Goal: Information Seeking & Learning: Check status

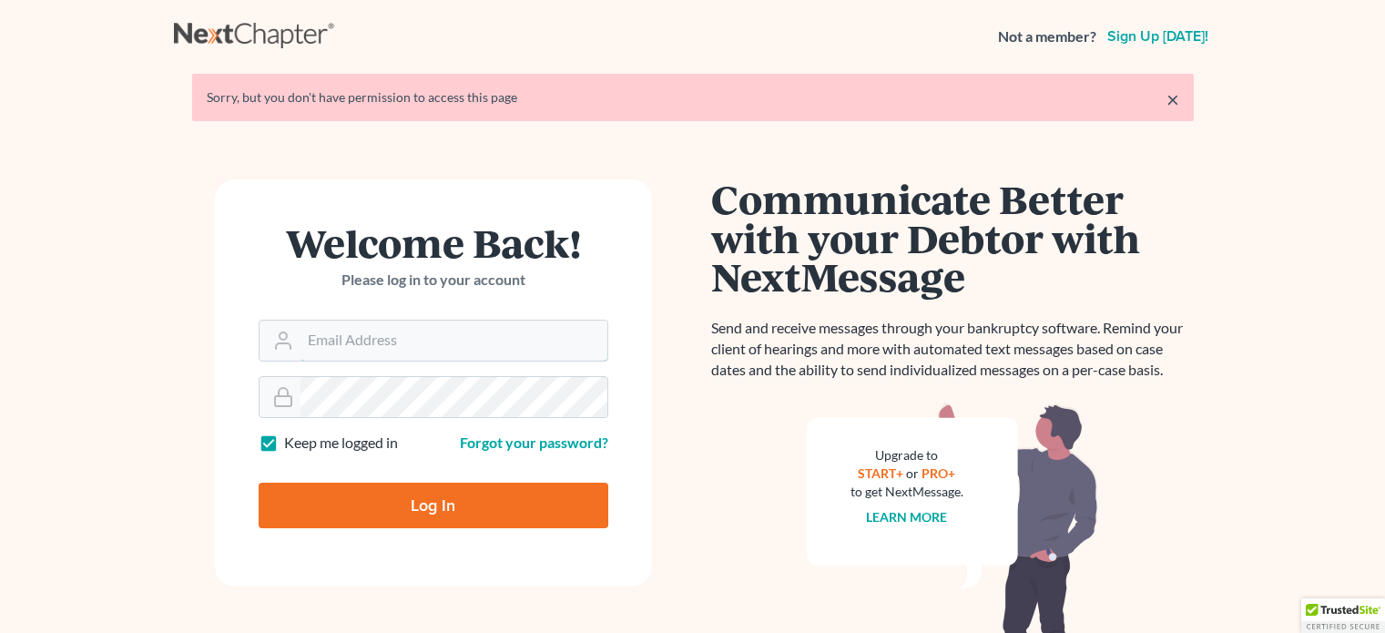
type input "utahbankruptcyfirm@gmail.com"
click at [419, 516] on input "Log In" at bounding box center [434, 506] width 350 height 46
type input "Thinking..."
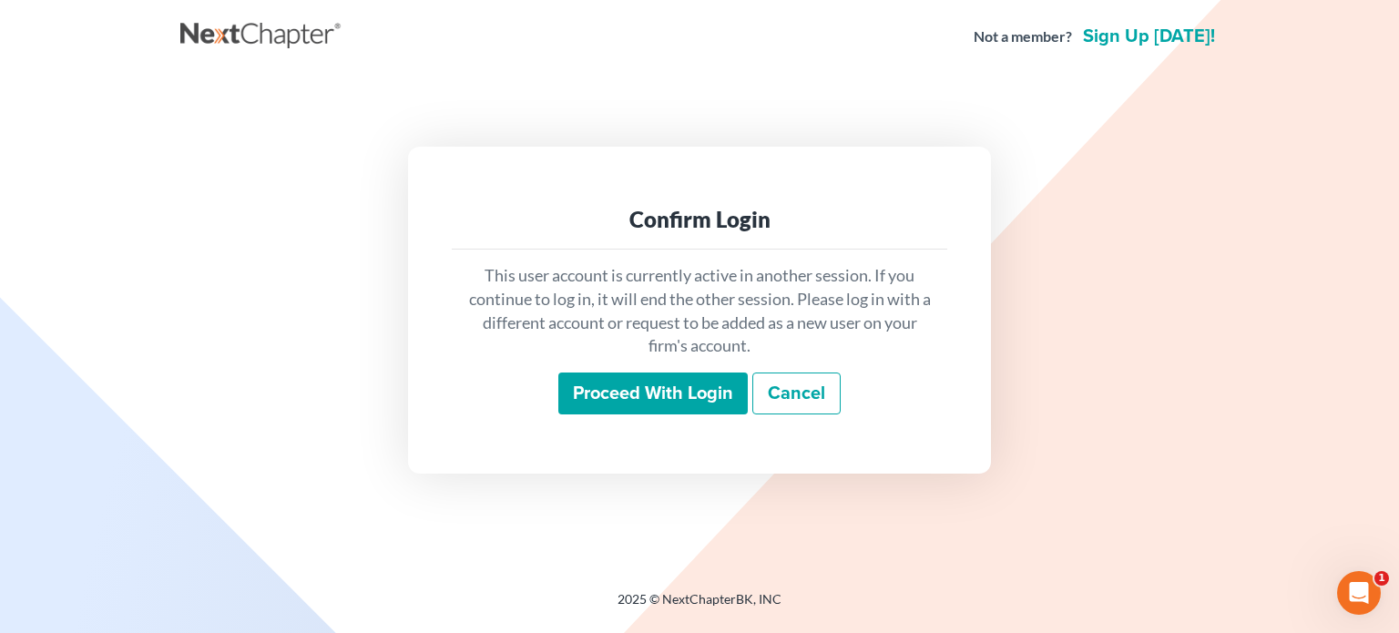
click at [618, 400] on input "Proceed with login" at bounding box center [652, 394] width 189 height 42
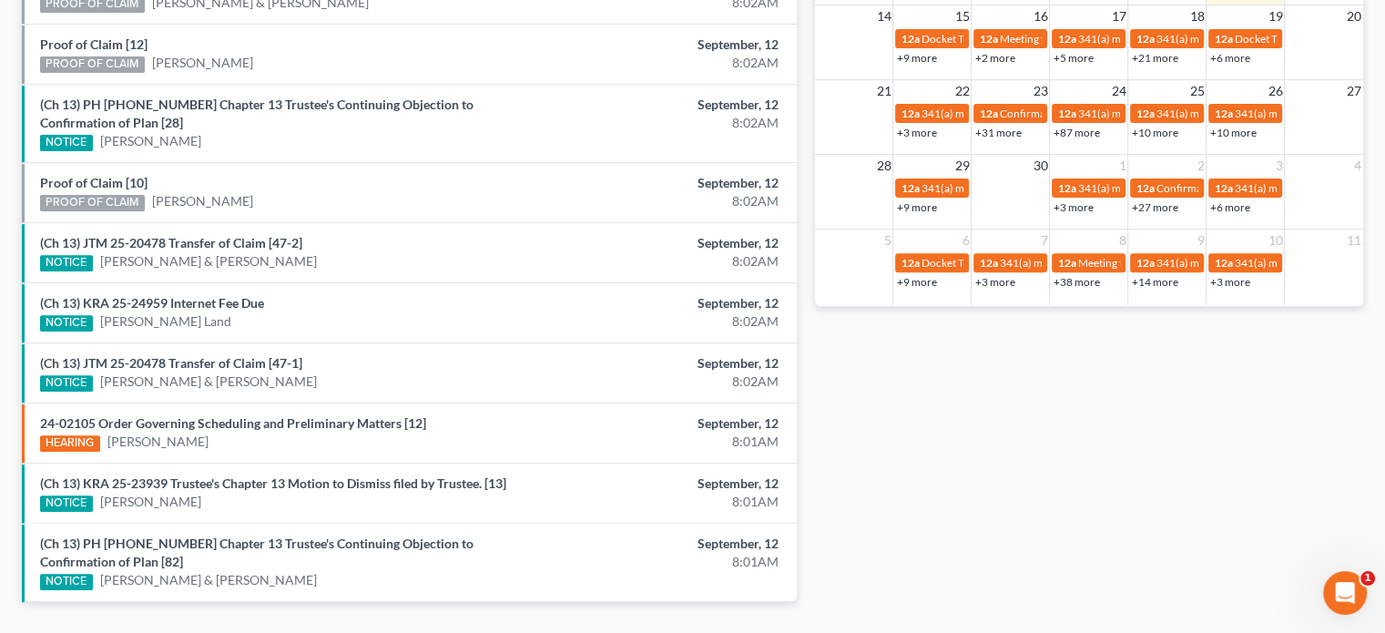
scroll to position [663, 0]
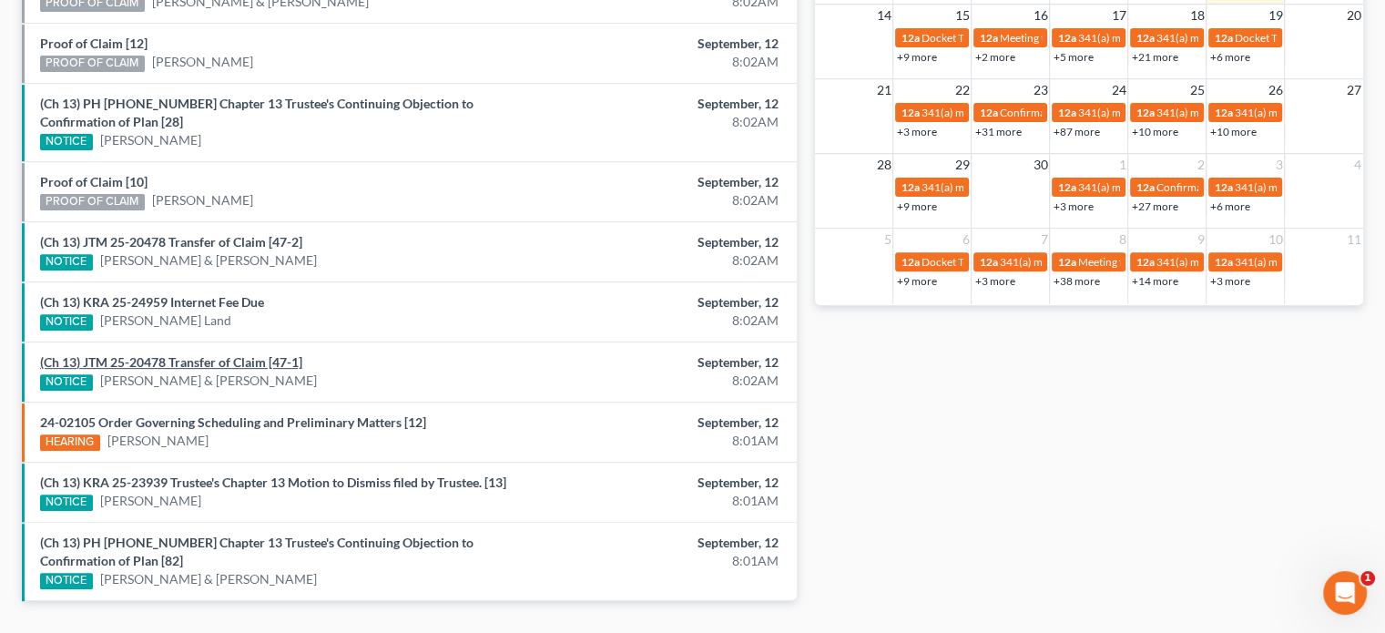
click at [169, 355] on link "(Ch 13) JTM 25-20478 Transfer of Claim [47-1]" at bounding box center [171, 361] width 262 height 15
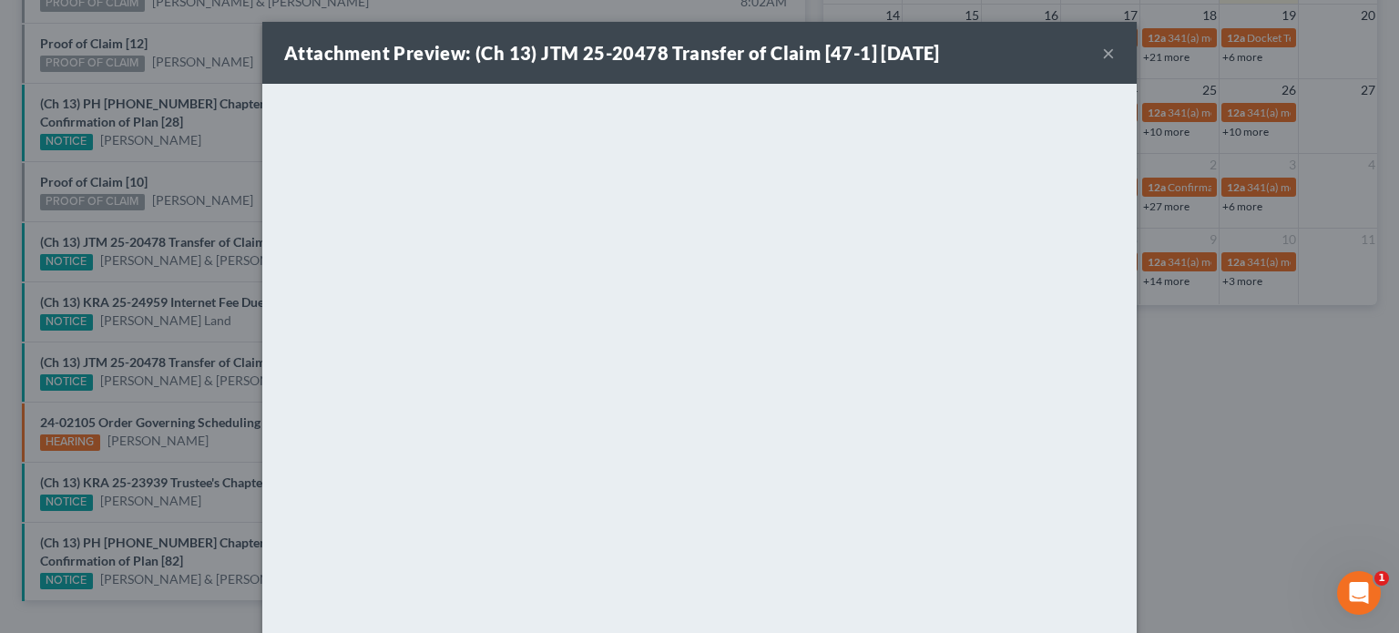
click at [184, 334] on div "Attachment Preview: (Ch 13) JTM 25-20478 Transfer of Claim [47-1] 09/12/2025 × …" at bounding box center [699, 316] width 1399 height 633
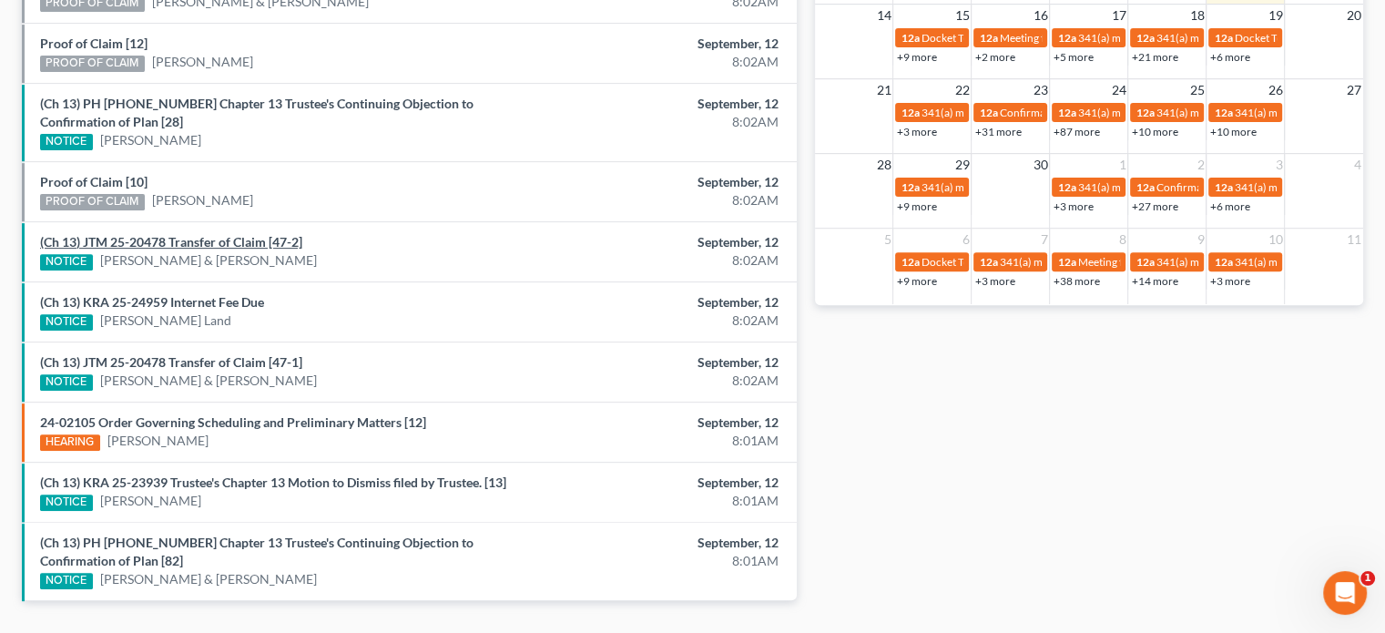
click at [182, 239] on link "(Ch 13) JTM 25-20478 Transfer of Claim [47-2]" at bounding box center [171, 241] width 262 height 15
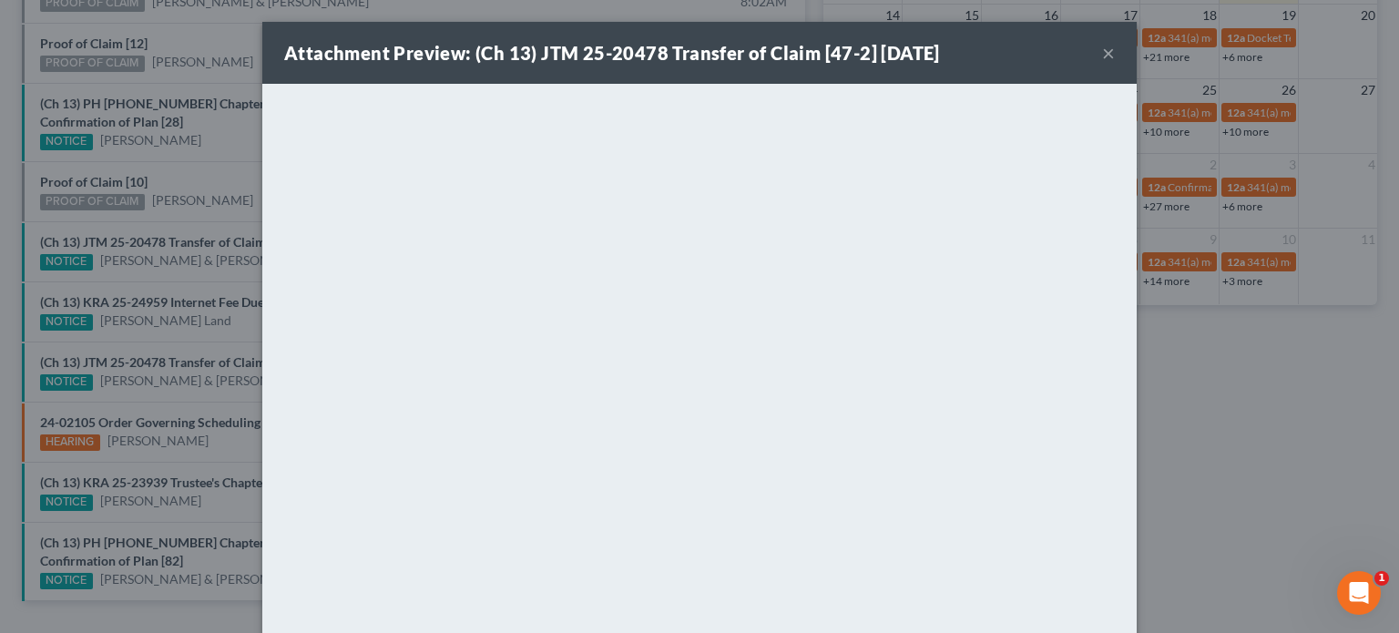
click at [179, 220] on div "Attachment Preview: (Ch 13) JTM 25-20478 Transfer of Claim [47-2] 09/12/2025 × …" at bounding box center [699, 316] width 1399 height 633
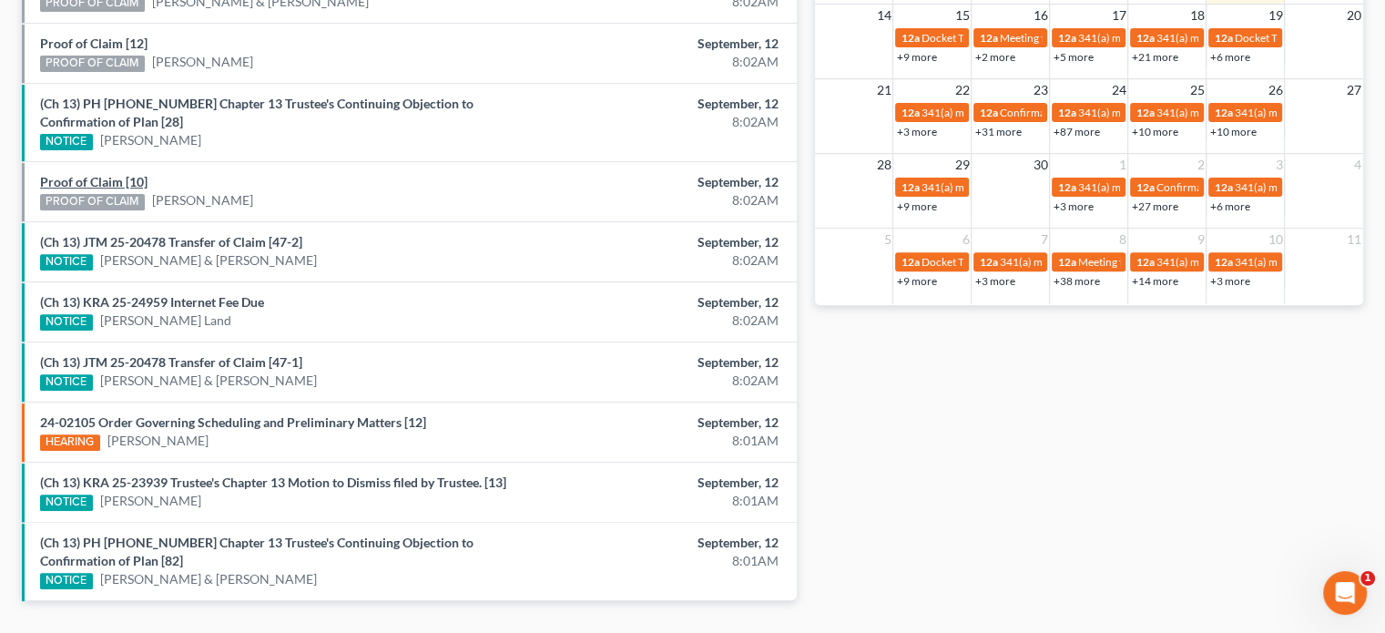
click at [86, 176] on link "Proof of Claim [10]" at bounding box center [93, 181] width 107 height 15
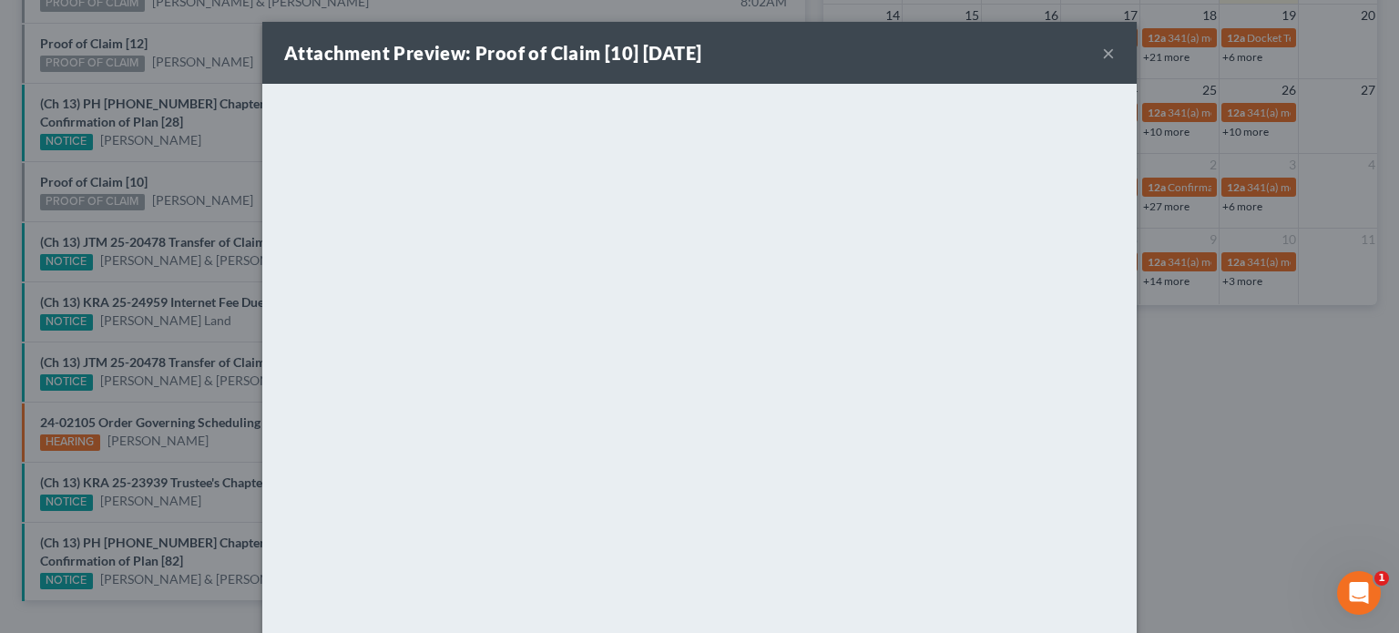
click at [211, 159] on div "Attachment Preview: Proof of Claim [10] 09/12/2025 × <object ng-attr-data='http…" at bounding box center [699, 316] width 1399 height 633
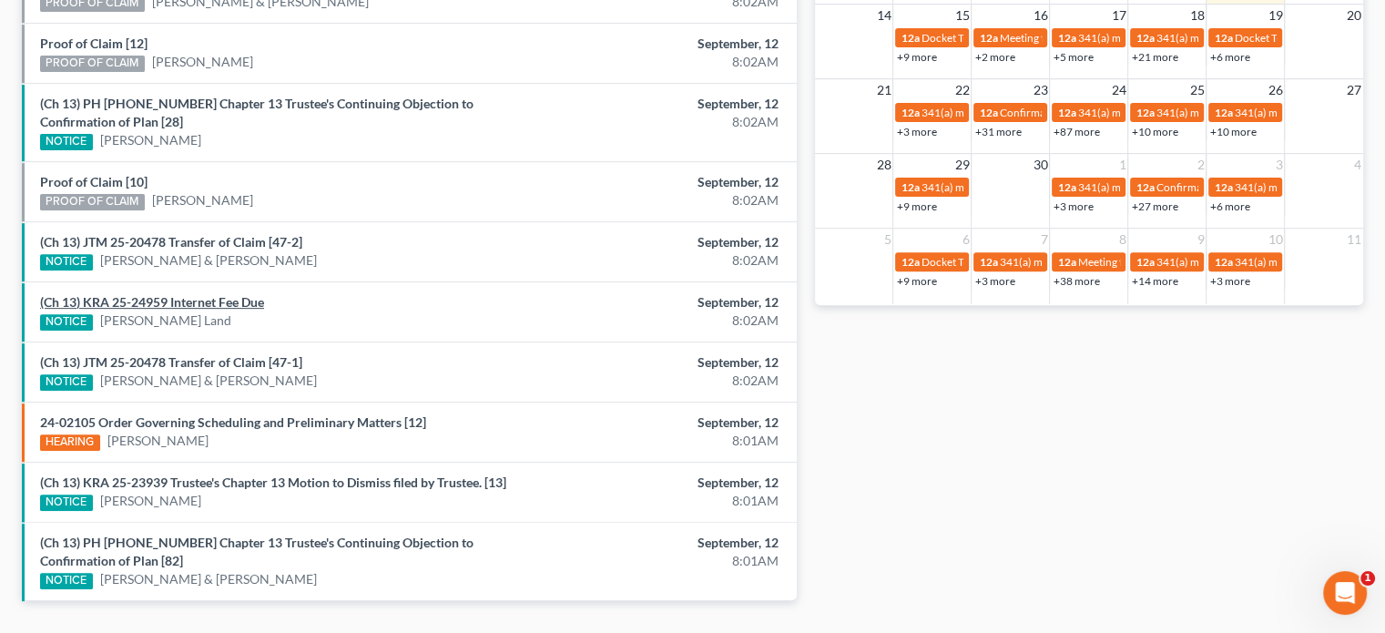
click at [211, 301] on link "(Ch 13) KRA 25-24959 Internet Fee Due" at bounding box center [152, 301] width 224 height 15
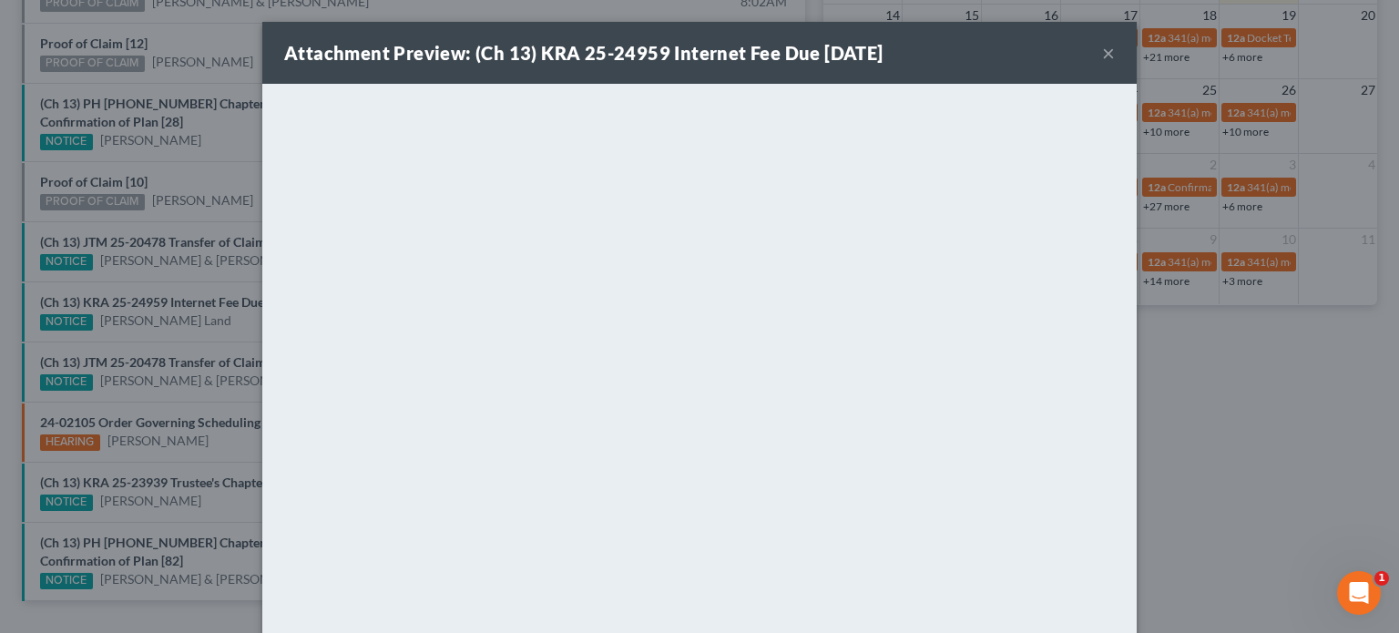
click at [216, 311] on div "Attachment Preview: (Ch 13) KRA 25-24959 Internet Fee Due 09/12/2025 × <object …" at bounding box center [699, 316] width 1399 height 633
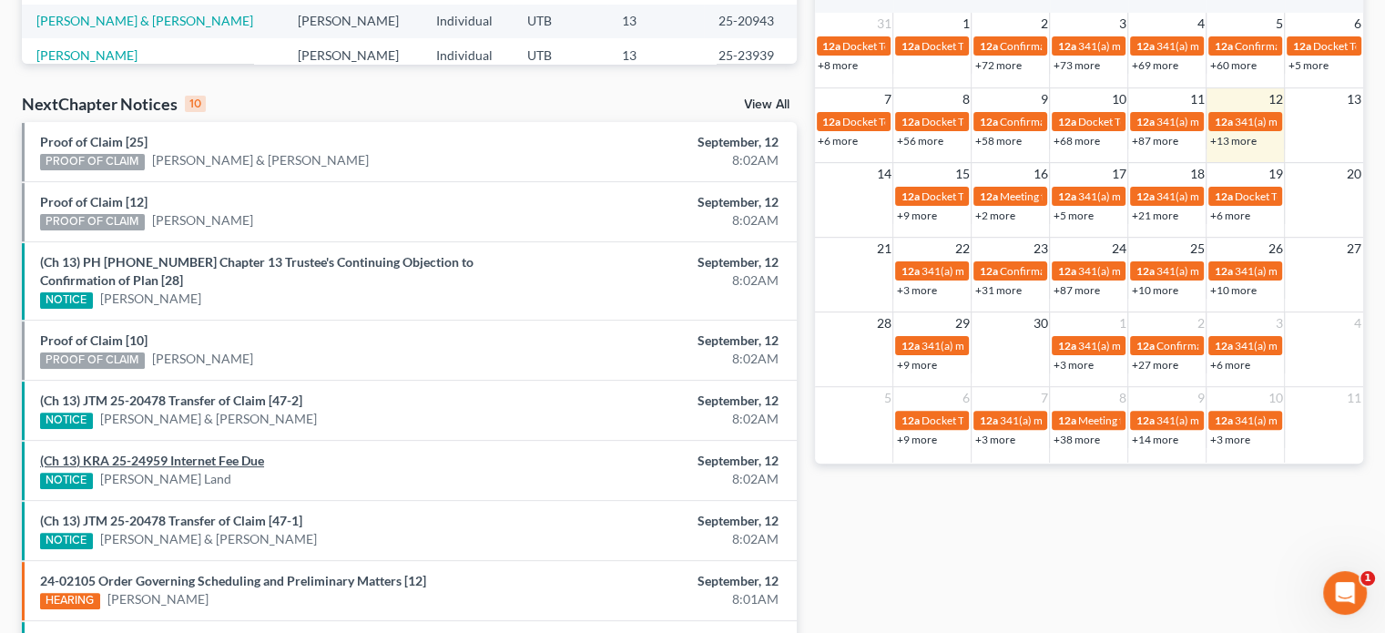
scroll to position [499, 0]
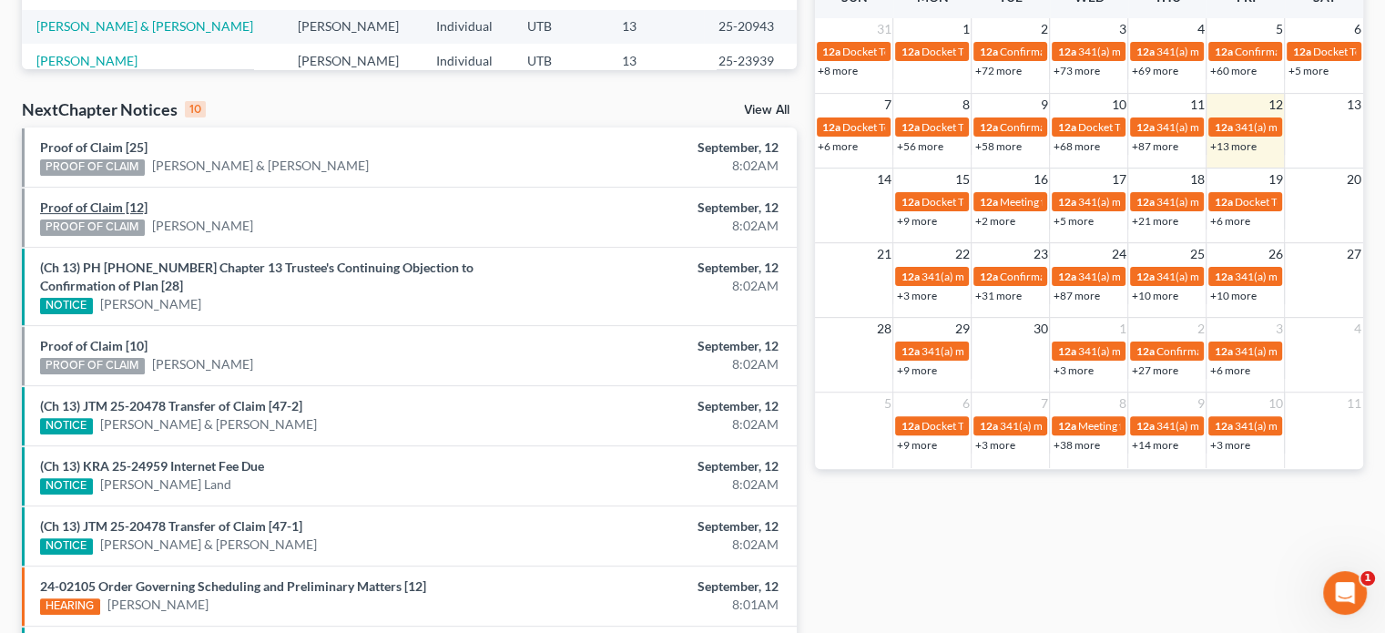
click at [95, 205] on link "Proof of Claim [12]" at bounding box center [93, 206] width 107 height 15
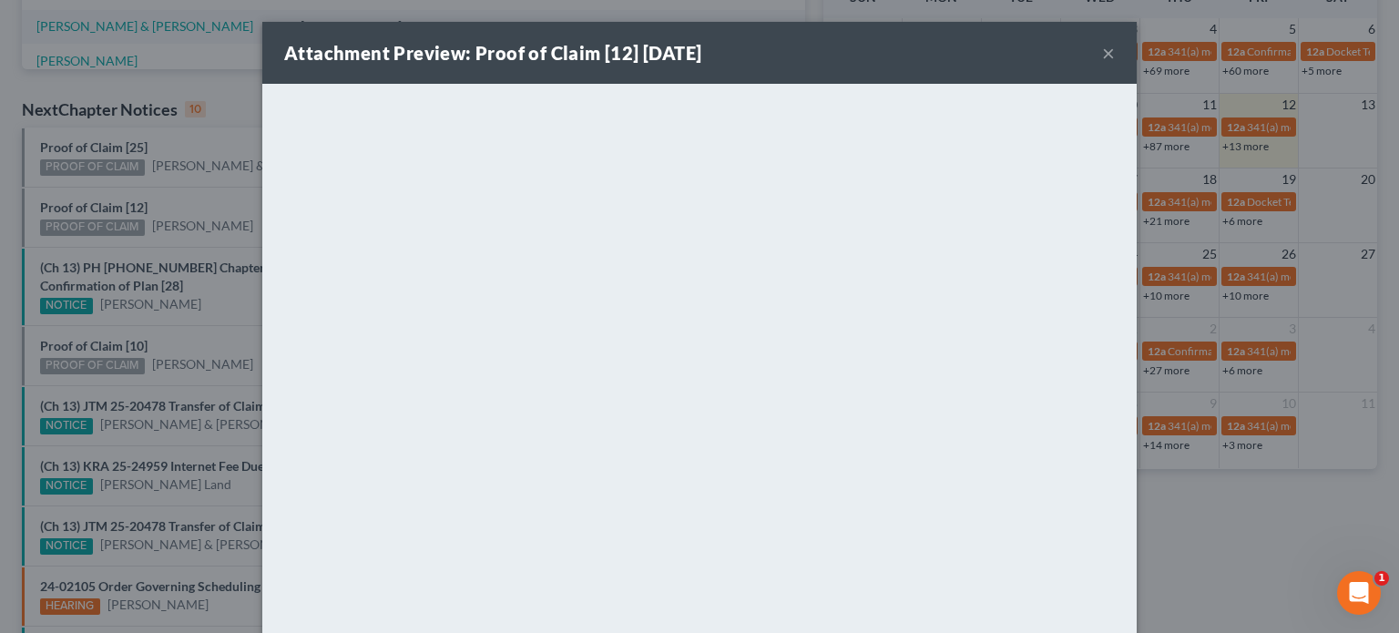
click at [95, 147] on div "Attachment Preview: Proof of Claim [12] 09/12/2025 × <object ng-attr-data='http…" at bounding box center [699, 316] width 1399 height 633
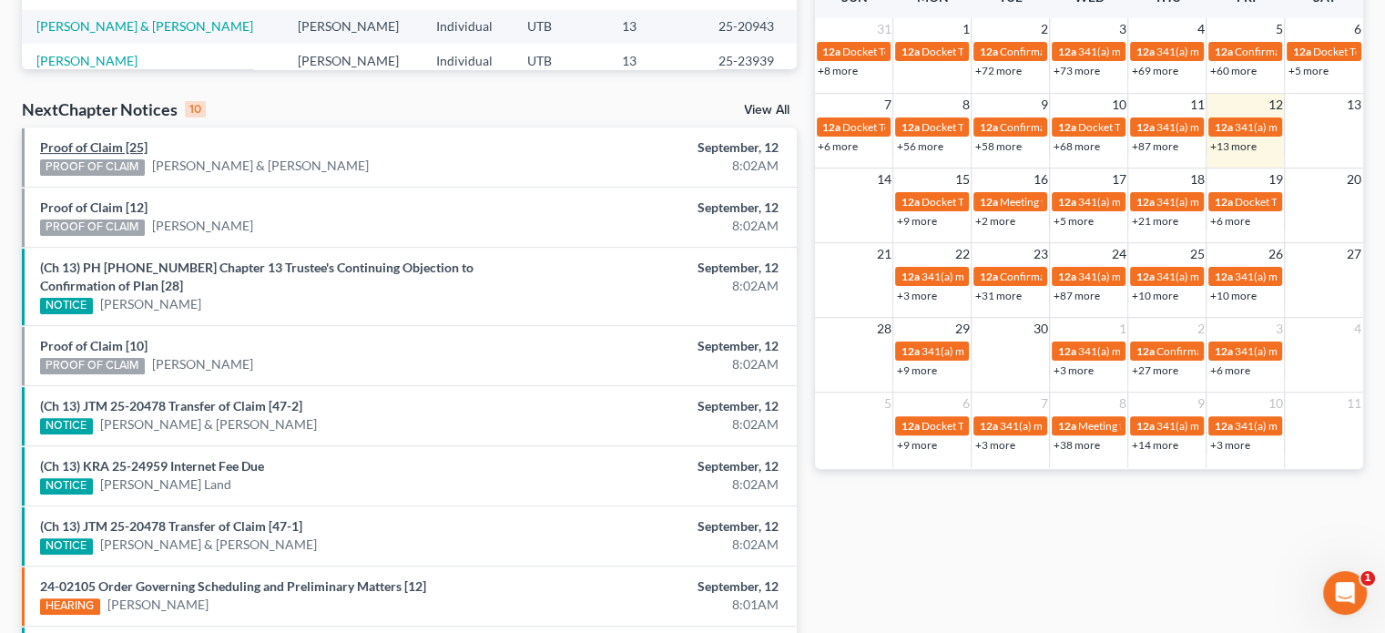
click at [95, 147] on link "Proof of Claim [25]" at bounding box center [93, 146] width 107 height 15
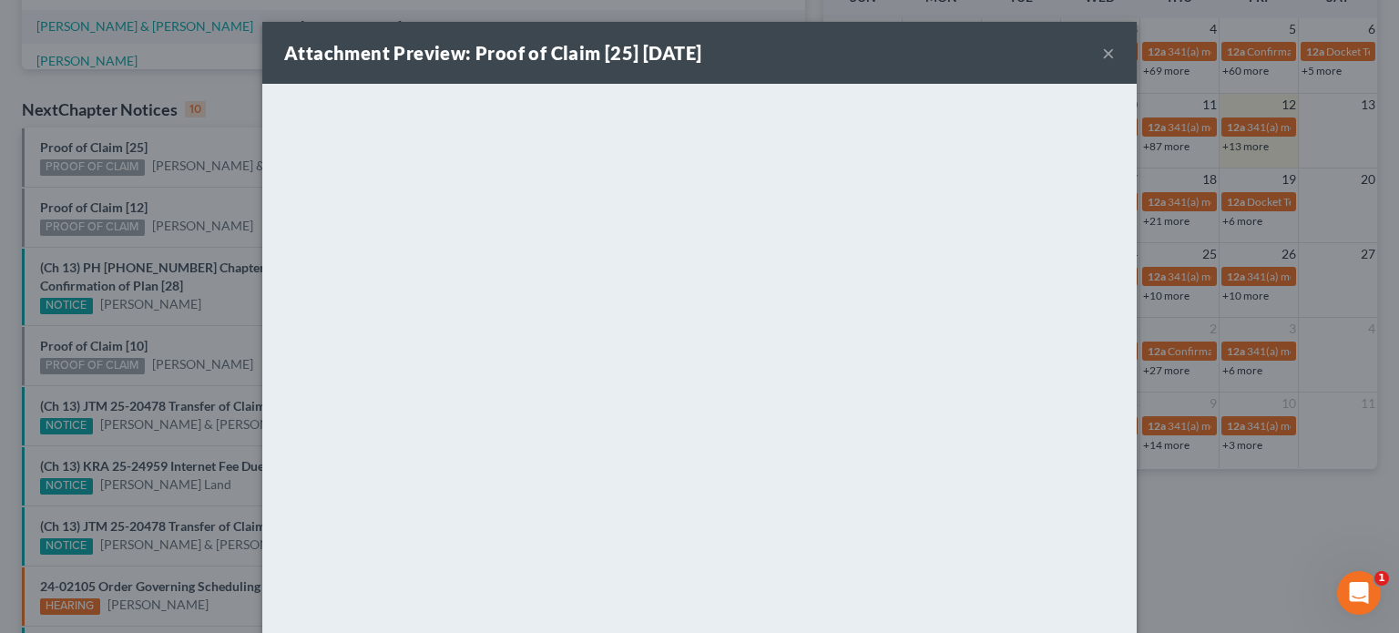
click at [168, 186] on div "Attachment Preview: Proof of Claim [25] 09/12/2025 × <object ng-attr-data='http…" at bounding box center [699, 316] width 1399 height 633
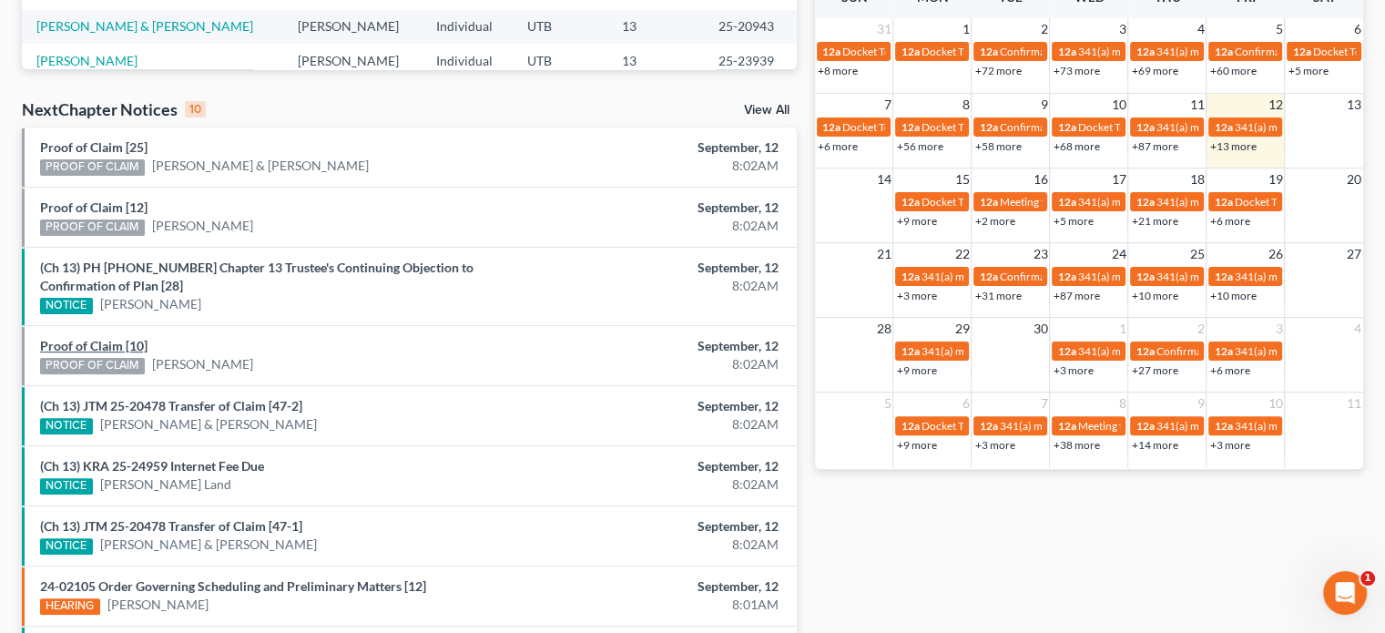
click at [107, 340] on link "Proof of Claim [10]" at bounding box center [93, 345] width 107 height 15
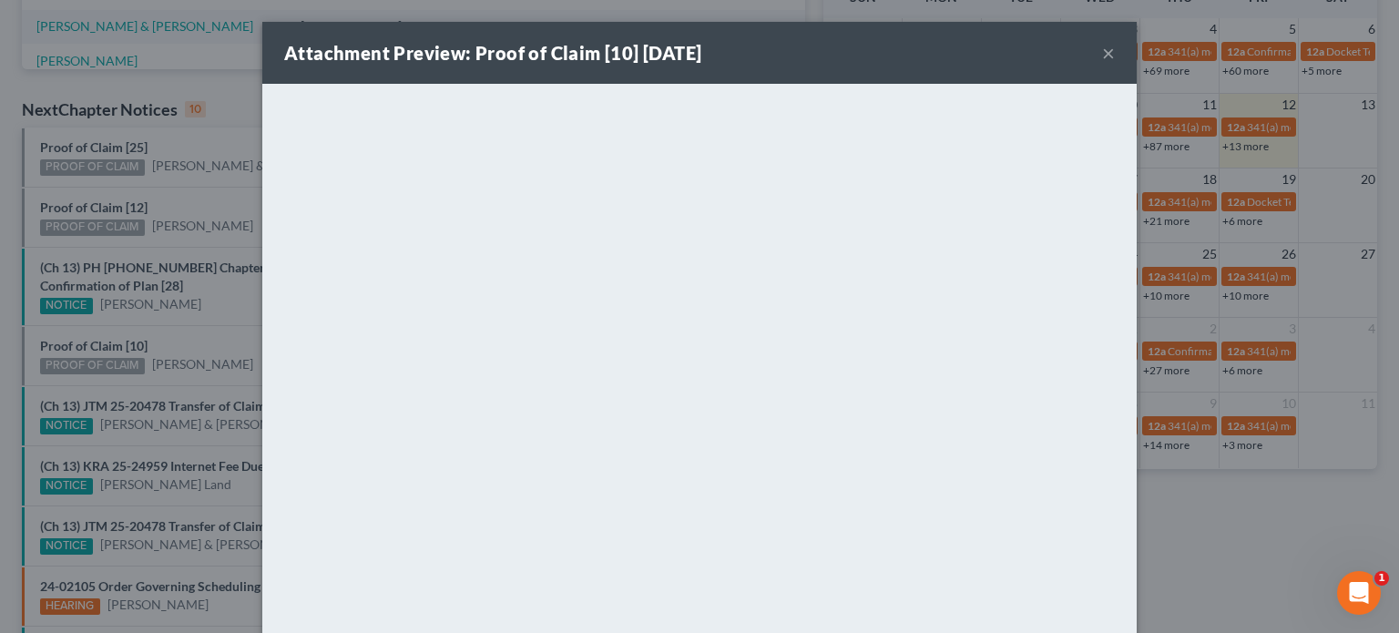
click at [177, 342] on div "Attachment Preview: Proof of Claim [10] 09/12/2025 × <object ng-attr-data='http…" at bounding box center [699, 316] width 1399 height 633
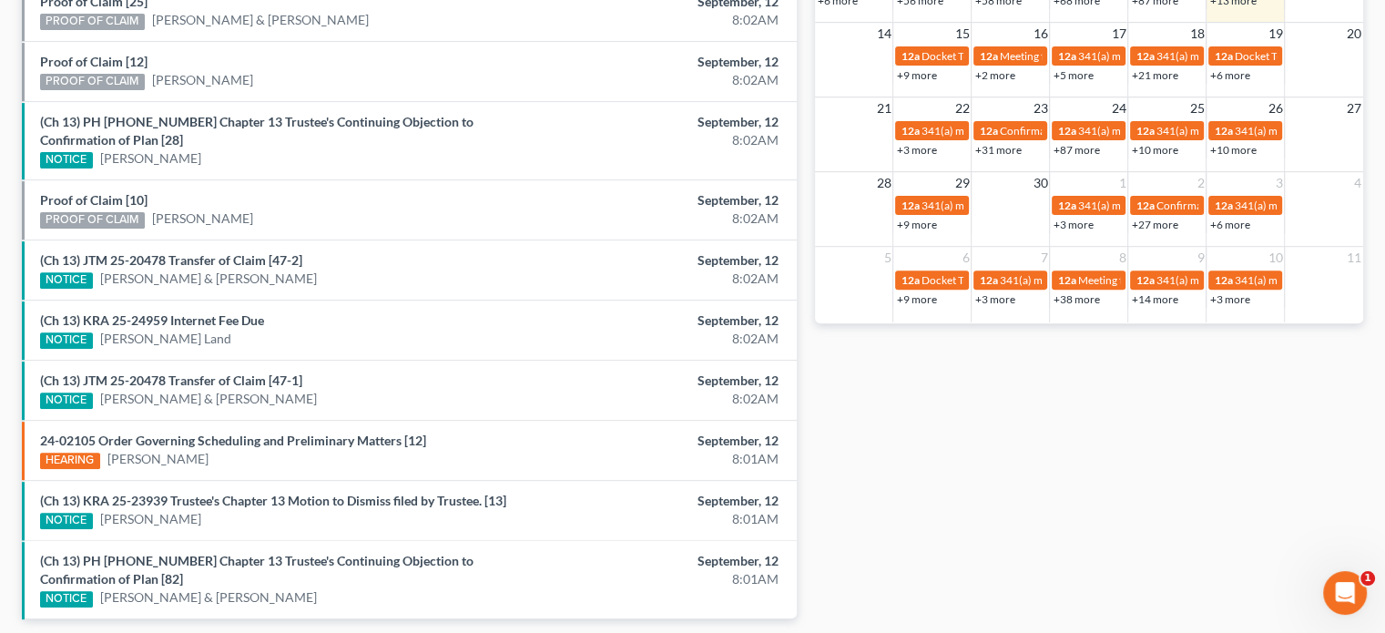
scroll to position [707, 0]
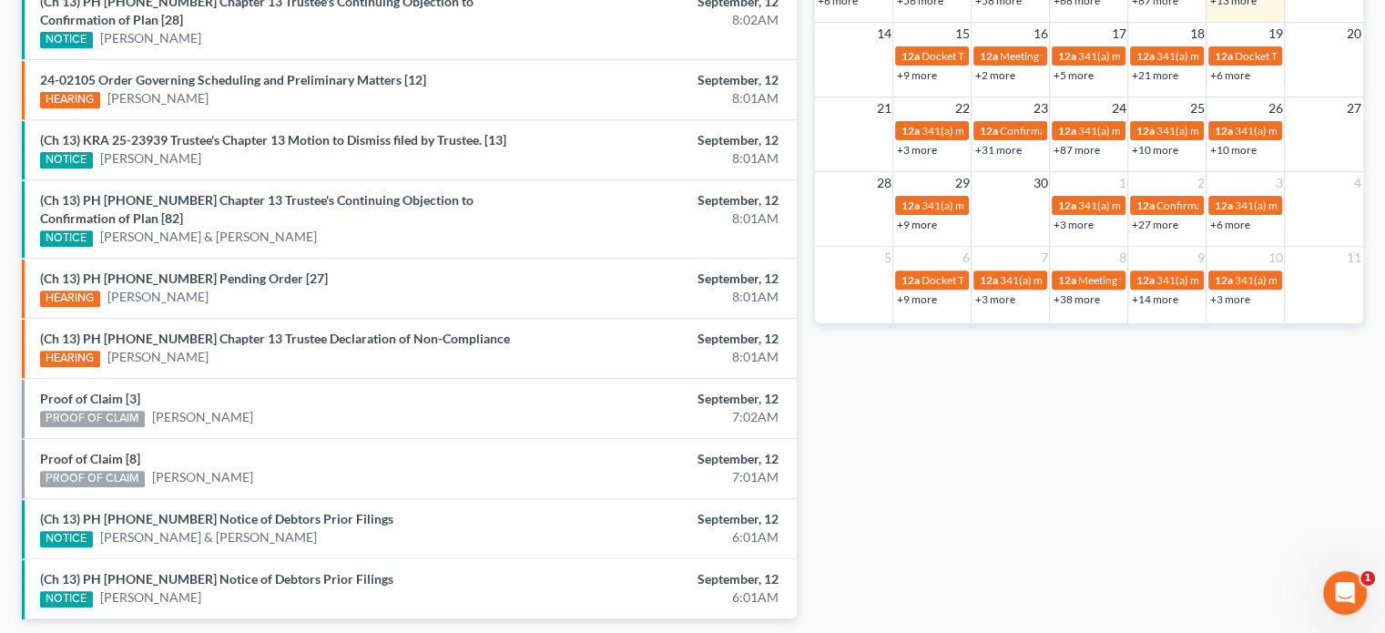
scroll to position [707, 0]
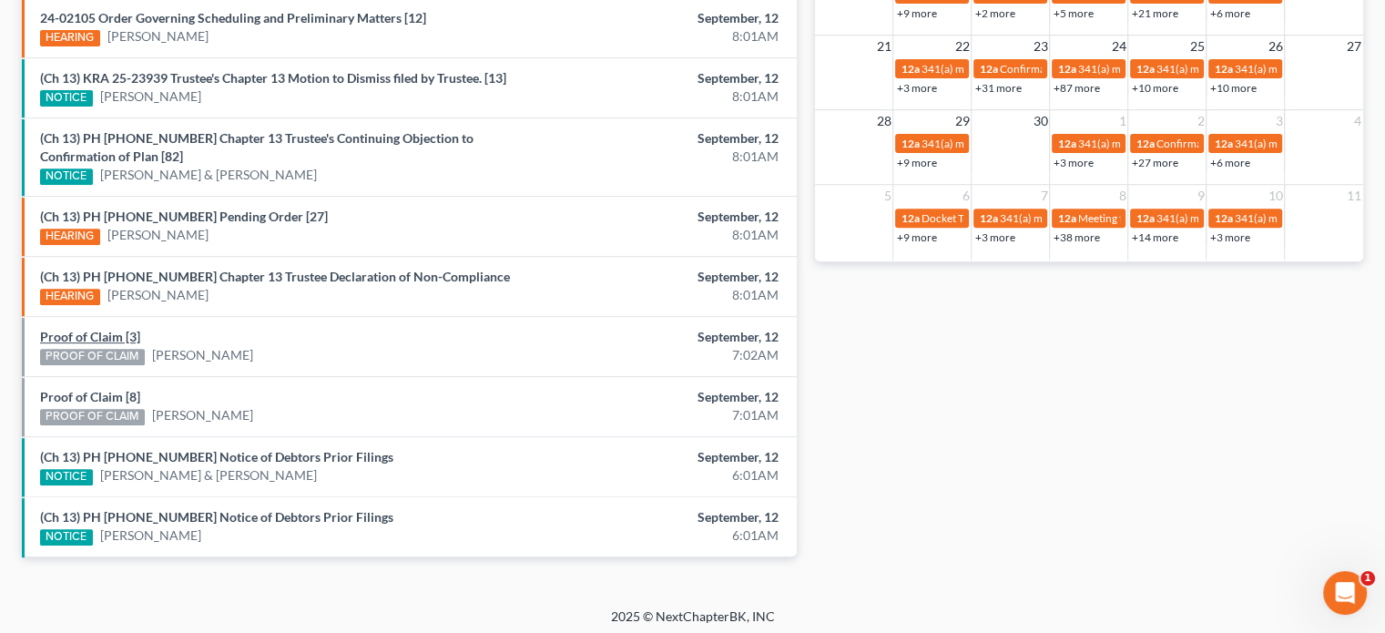
click at [111, 335] on link "Proof of Claim [3]" at bounding box center [90, 336] width 100 height 15
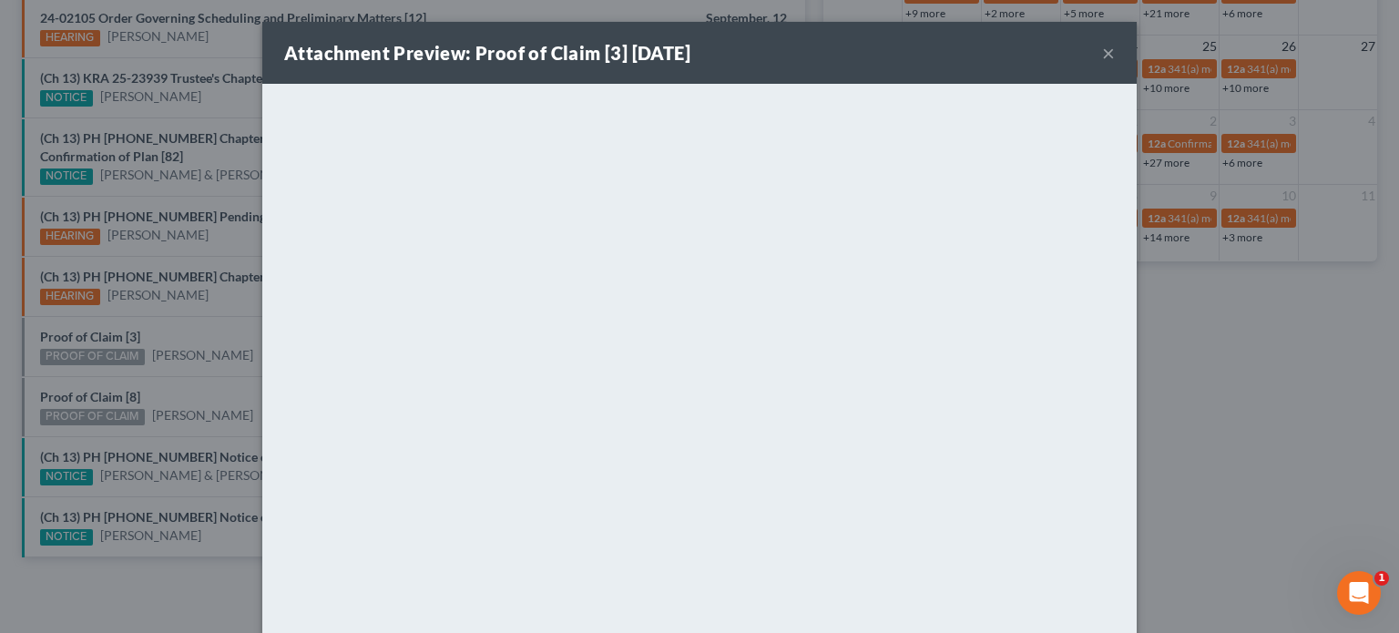
click at [91, 381] on div "Attachment Preview: Proof of Claim [3] 09/12/2025 × <object ng-attr-data='https…" at bounding box center [699, 316] width 1399 height 633
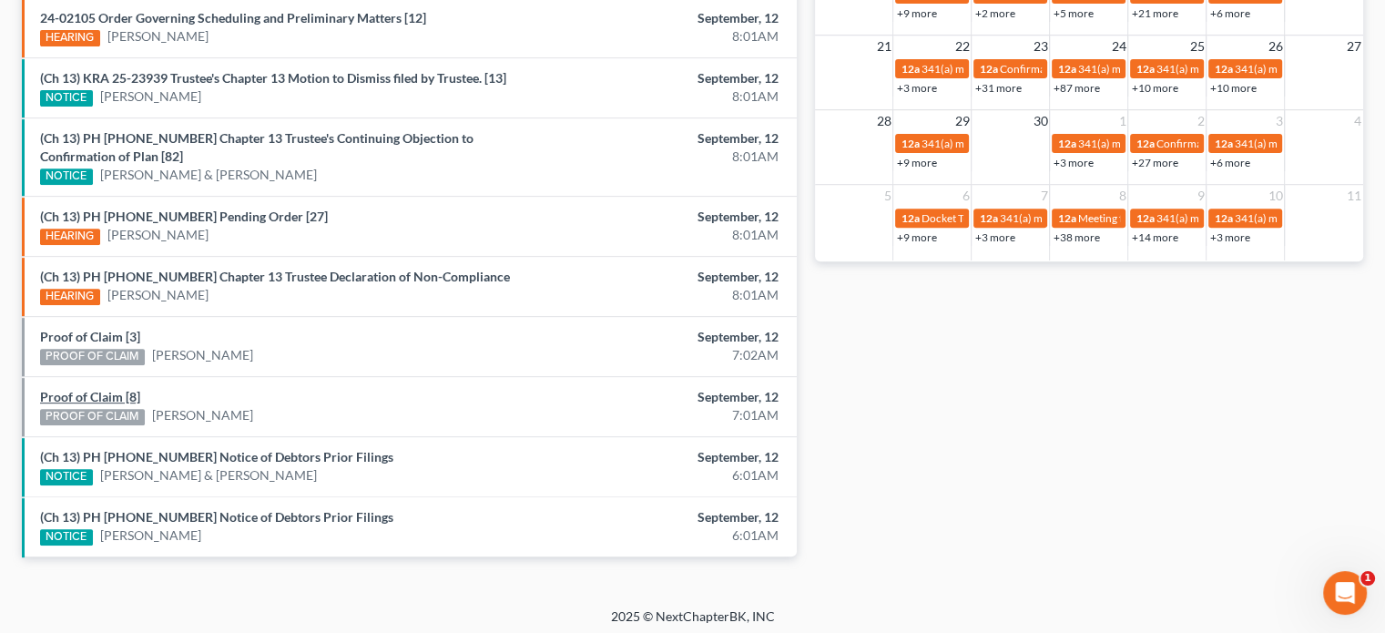
click at [91, 389] on link "Proof of Claim [8]" at bounding box center [90, 396] width 100 height 15
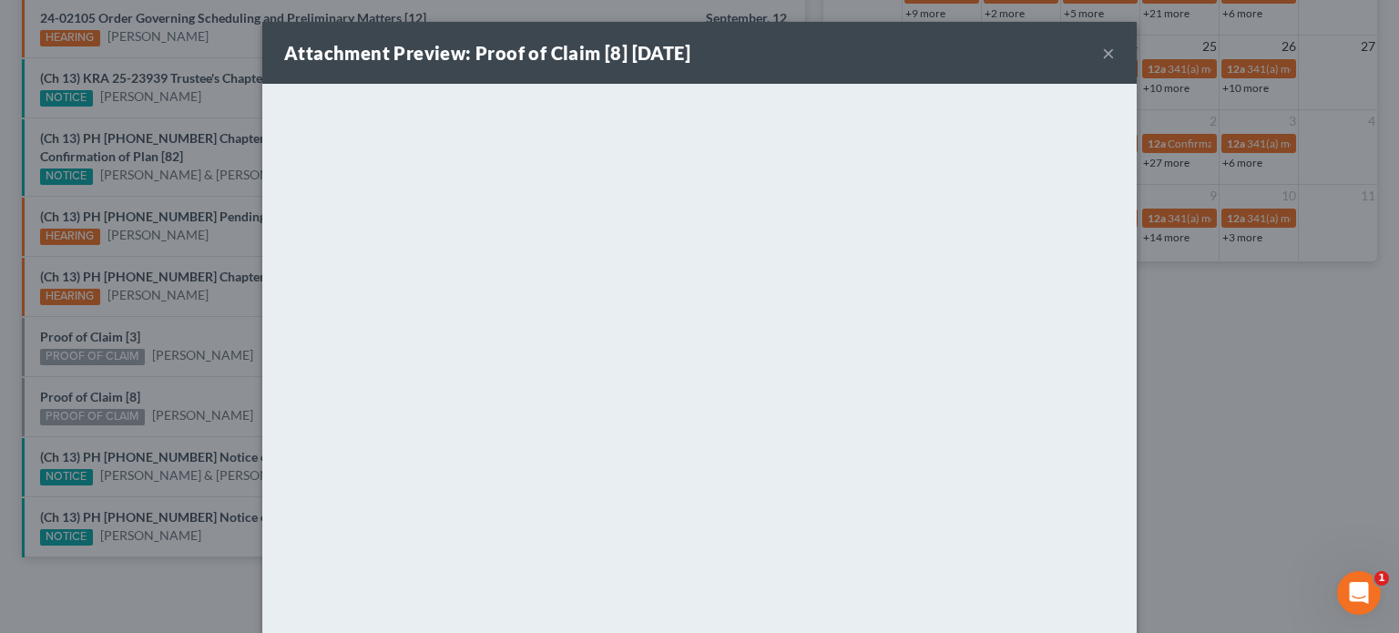
click at [189, 382] on div "Attachment Preview: Proof of Claim [8] 09/12/2025 × <object ng-attr-data='https…" at bounding box center [699, 316] width 1399 height 633
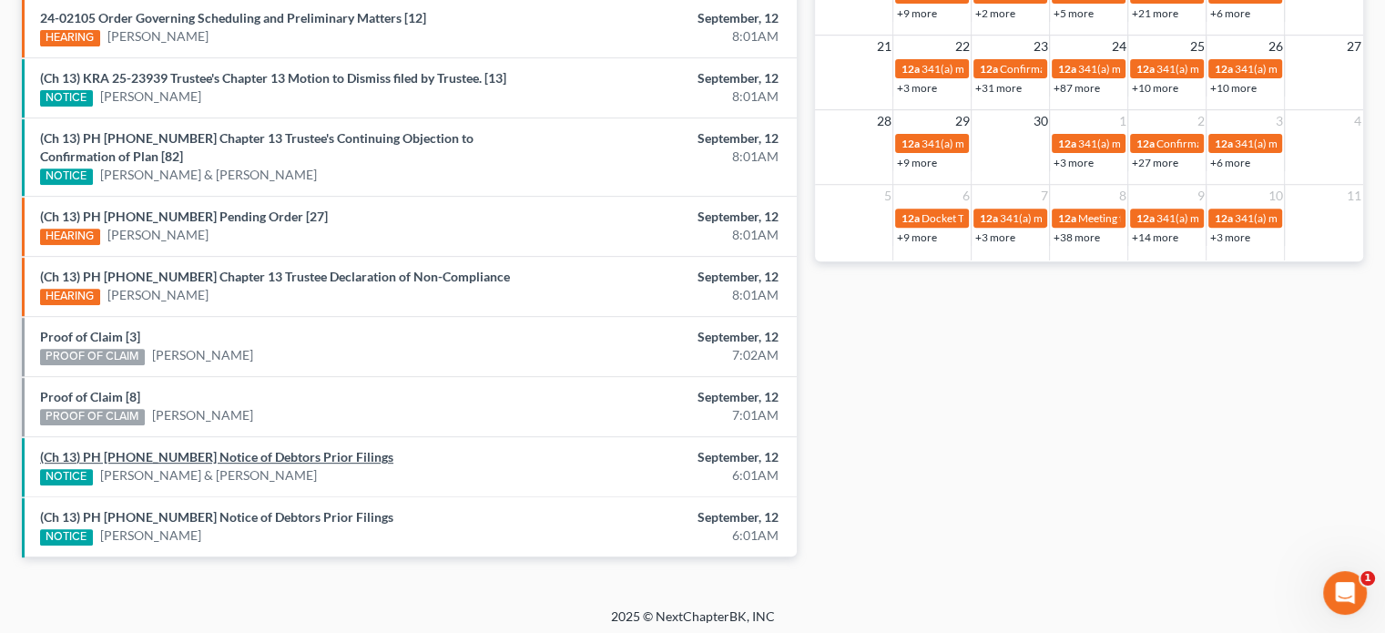
click at [189, 453] on link "(Ch 13) PH 25-25392 Notice of Debtors Prior Filings" at bounding box center [216, 456] width 353 height 15
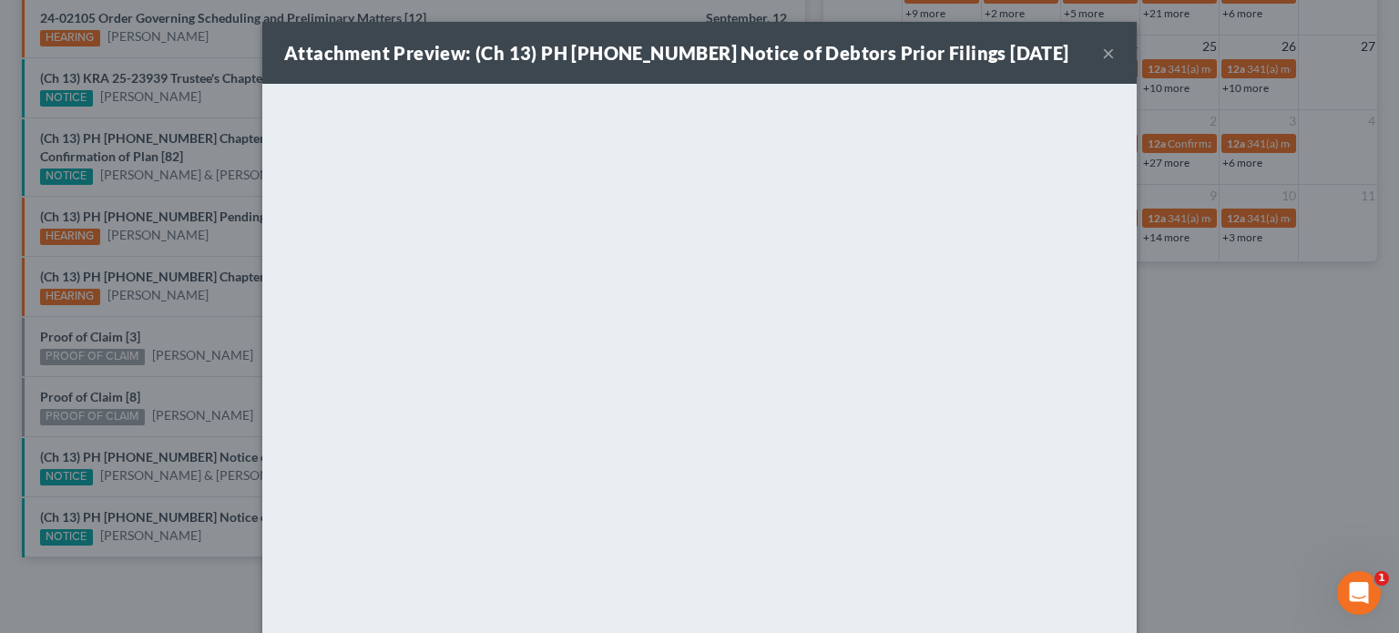
click at [180, 485] on div "Attachment Preview: (Ch 13) PH 25-25392 Notice of Debtors Prior Filings 09/12/2…" at bounding box center [699, 316] width 1399 height 633
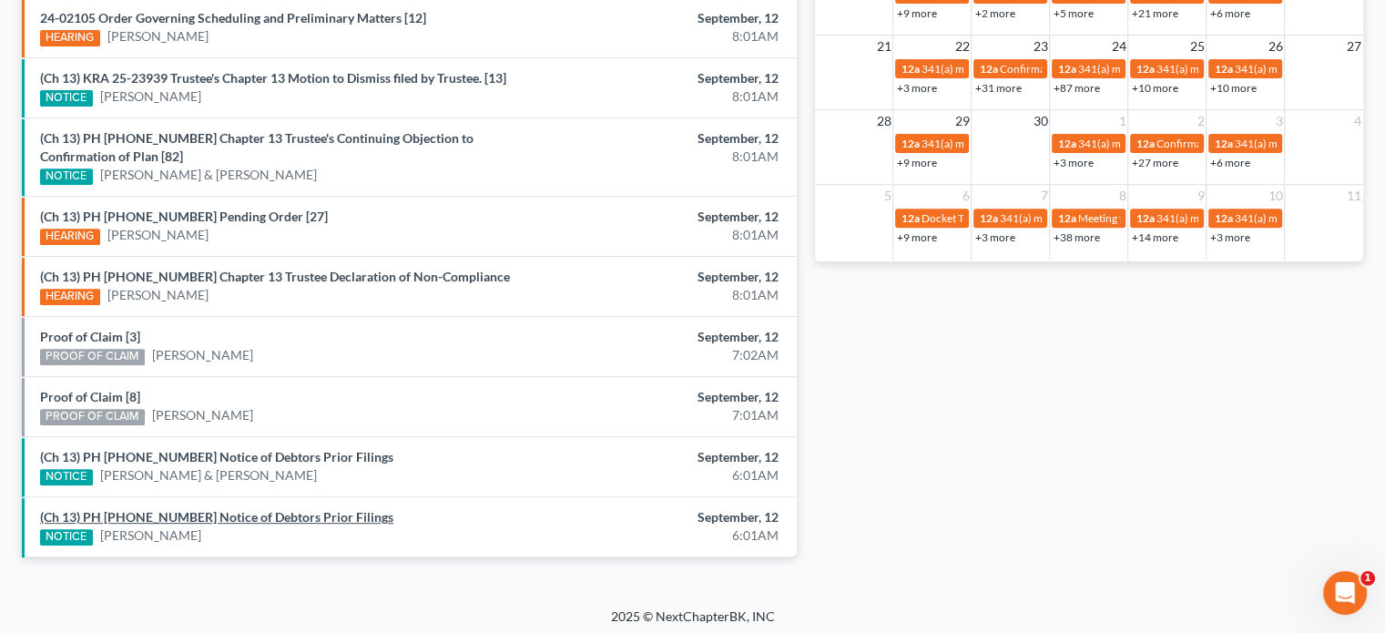
click at [177, 513] on link "(Ch 13) PH 25-25380 Notice of Debtors Prior Filings" at bounding box center [216, 516] width 353 height 15
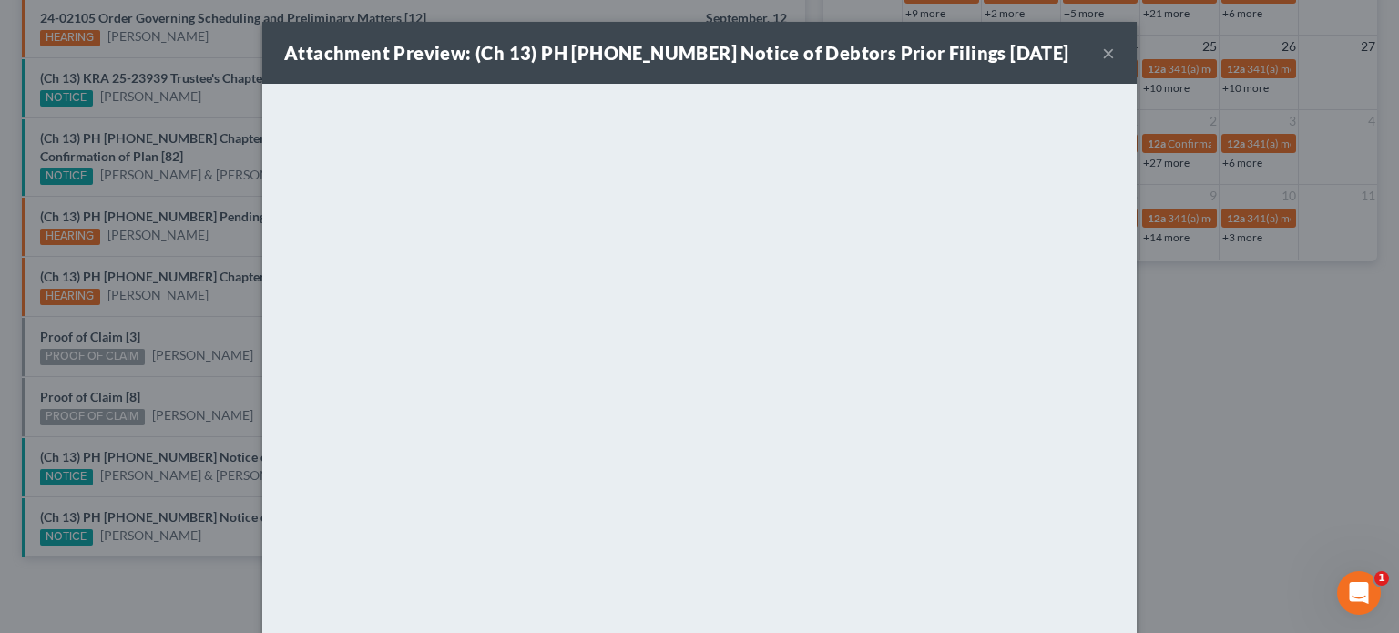
click at [187, 413] on div "Attachment Preview: (Ch 13) PH 25-25380 Notice of Debtors Prior Filings 09/12/2…" at bounding box center [699, 316] width 1399 height 633
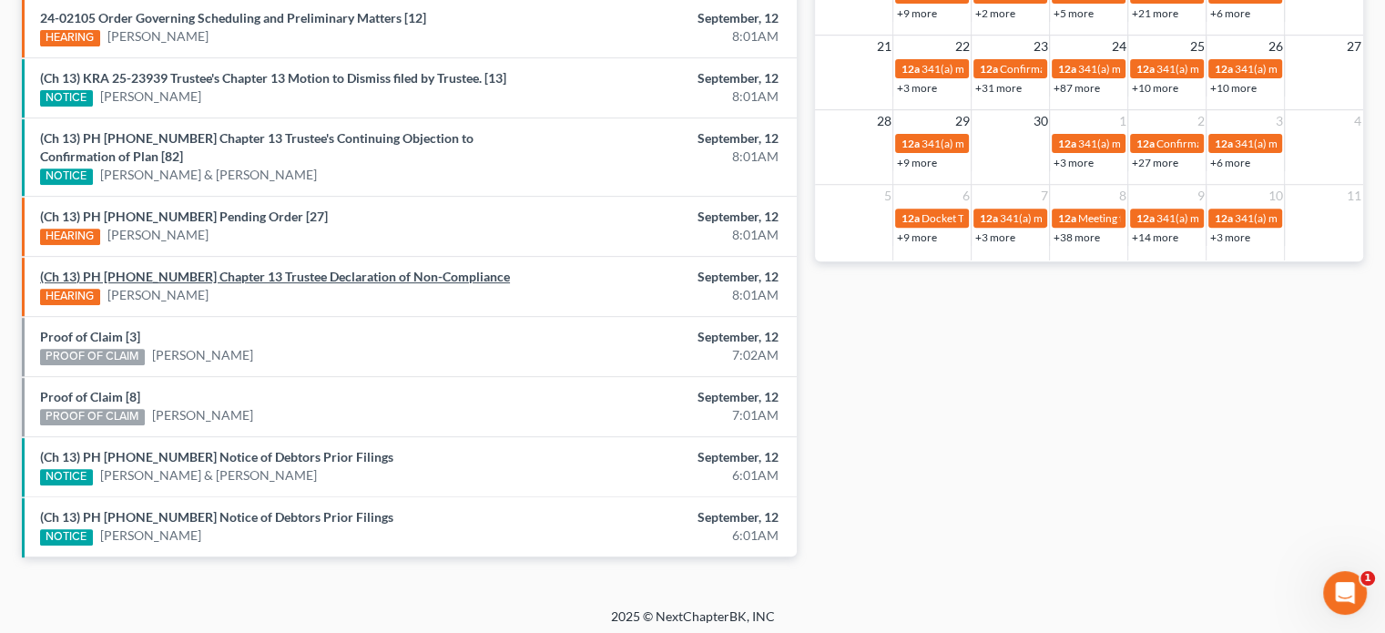
click at [250, 272] on link "(Ch 13) PH 25-23371 Chapter 13 Trustee Declaration of Non-Compliance" at bounding box center [275, 276] width 470 height 15
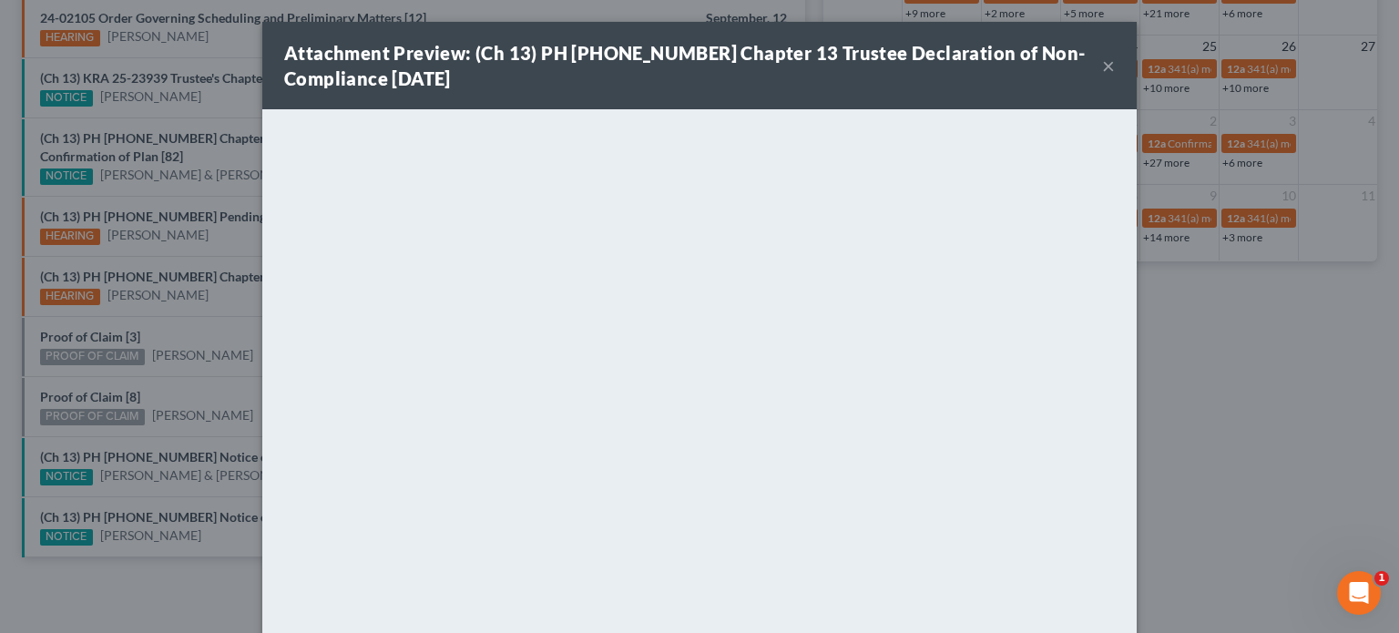
click at [204, 371] on div "Attachment Preview: (Ch 13) PH 25-23371 Chapter 13 Trustee Declaration of Non-C…" at bounding box center [699, 316] width 1399 height 633
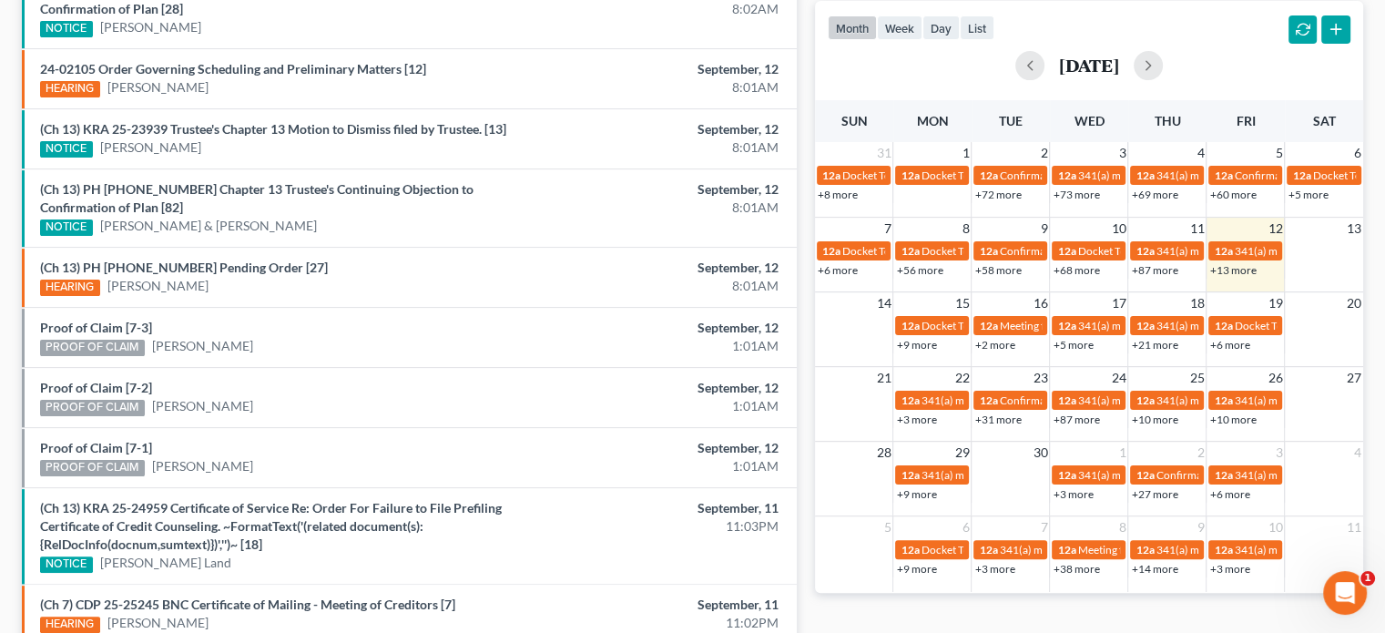
scroll to position [743, 0]
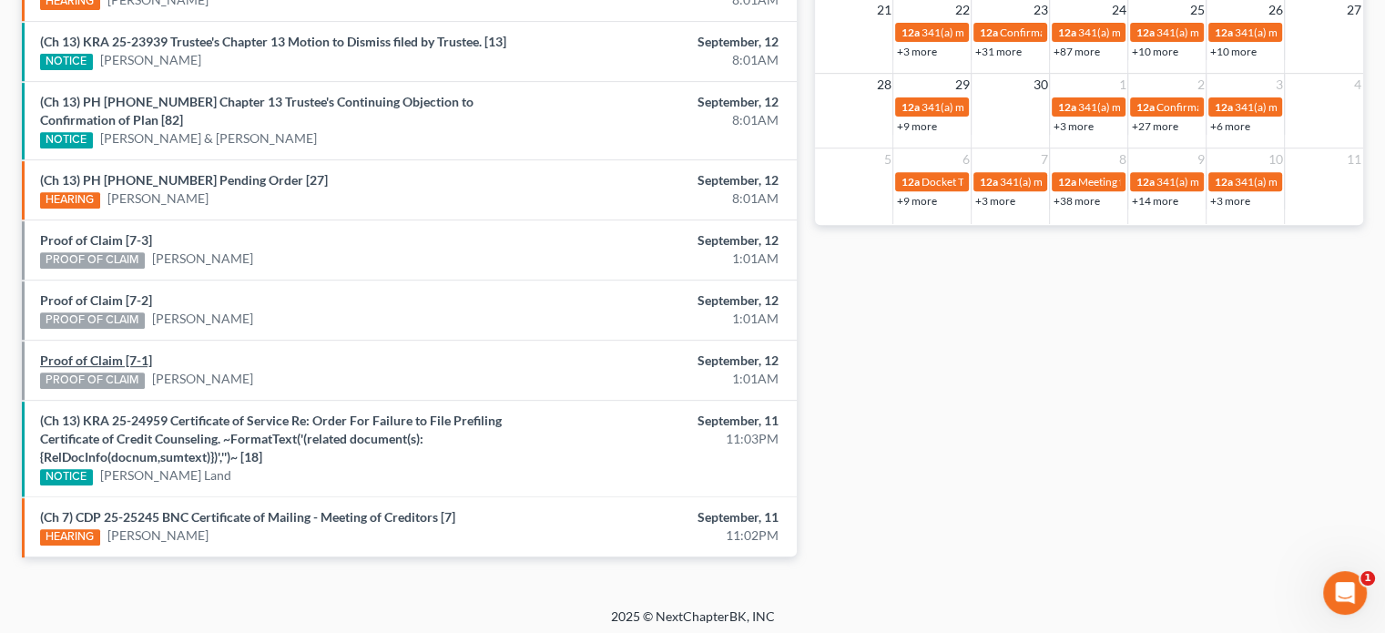
click at [109, 355] on link "Proof of Claim [7-1]" at bounding box center [96, 359] width 112 height 15
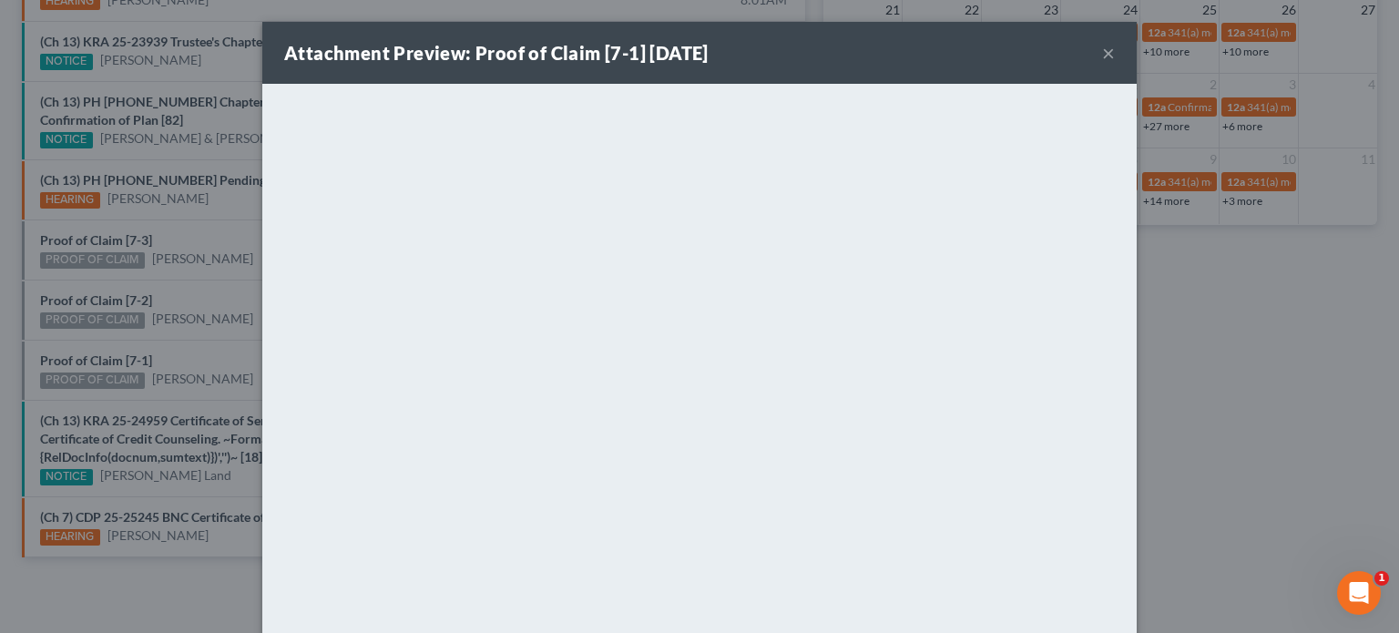
click at [193, 342] on div "Attachment Preview: Proof of Claim [7-1] [DATE] × <object ng-attr-data='[URL][D…" at bounding box center [699, 316] width 1399 height 633
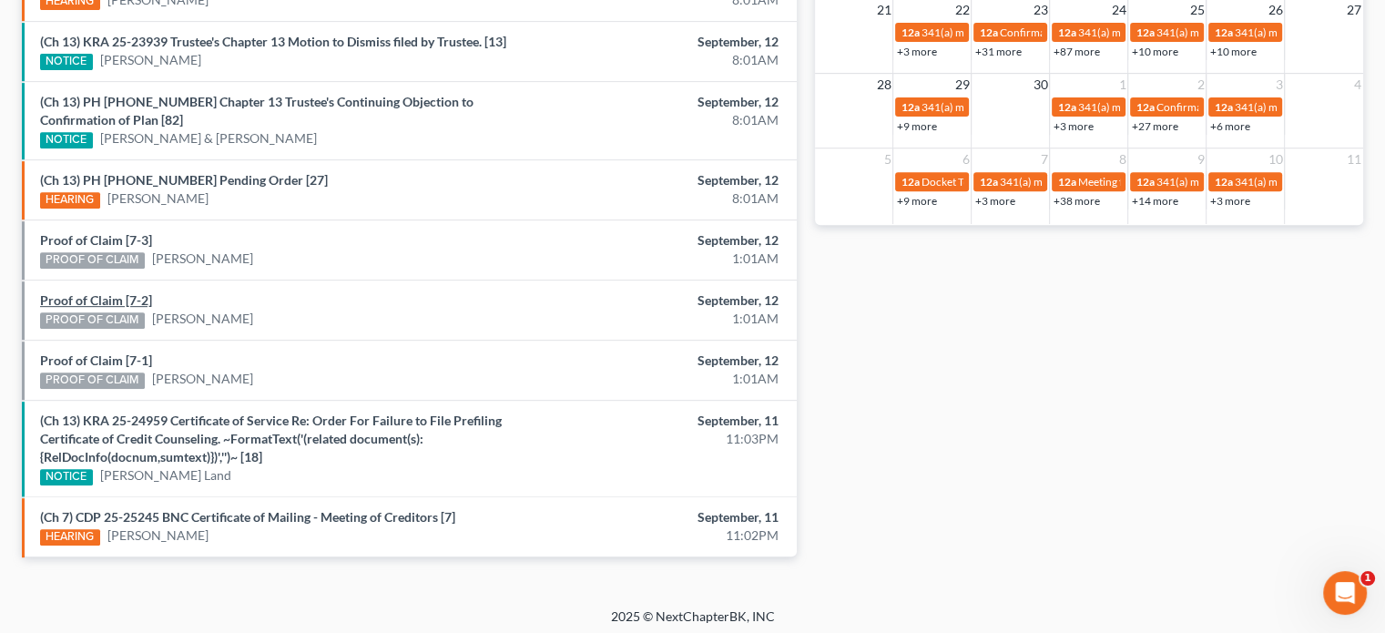
click at [95, 294] on link "Proof of Claim [7-2]" at bounding box center [96, 299] width 112 height 15
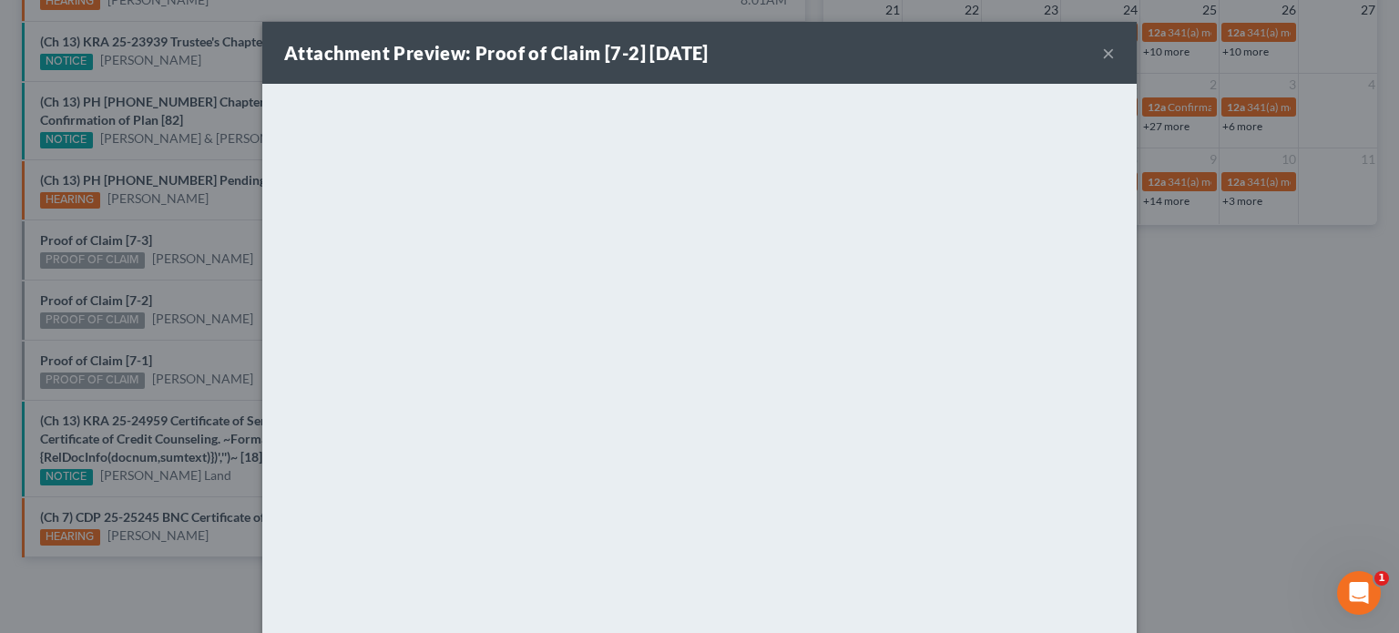
click at [95, 294] on div "Attachment Preview: Proof of Claim [7-2] [DATE] × <object ng-attr-data='[URL][D…" at bounding box center [699, 316] width 1399 height 633
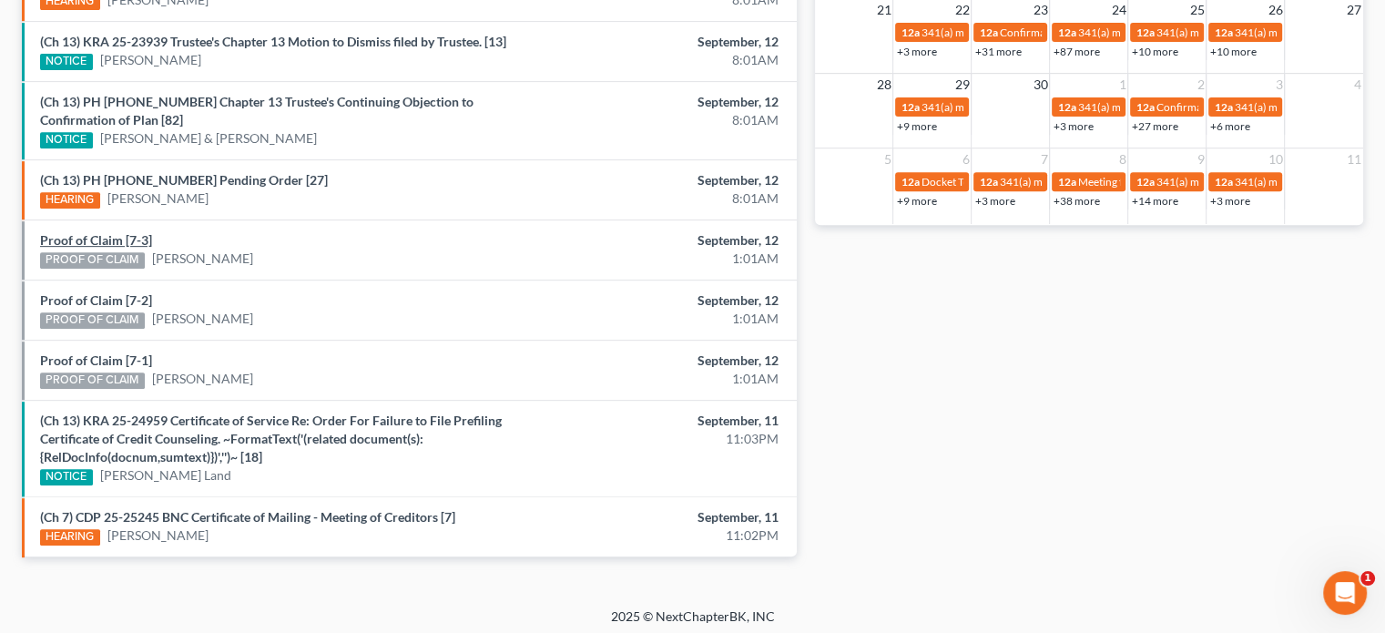
click at [87, 240] on link "Proof of Claim [7-3]" at bounding box center [96, 239] width 112 height 15
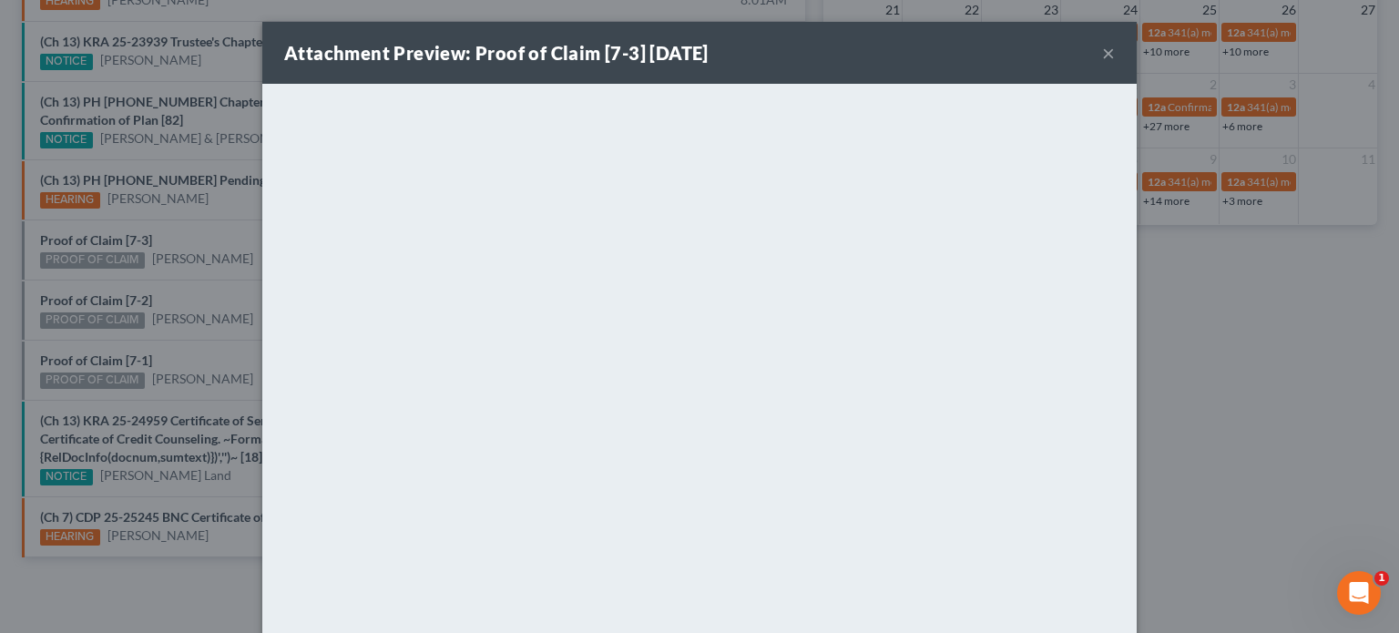
click at [222, 295] on div "Attachment Preview: Proof of Claim [7-3] [DATE] × <object ng-attr-data='[URL][D…" at bounding box center [699, 316] width 1399 height 633
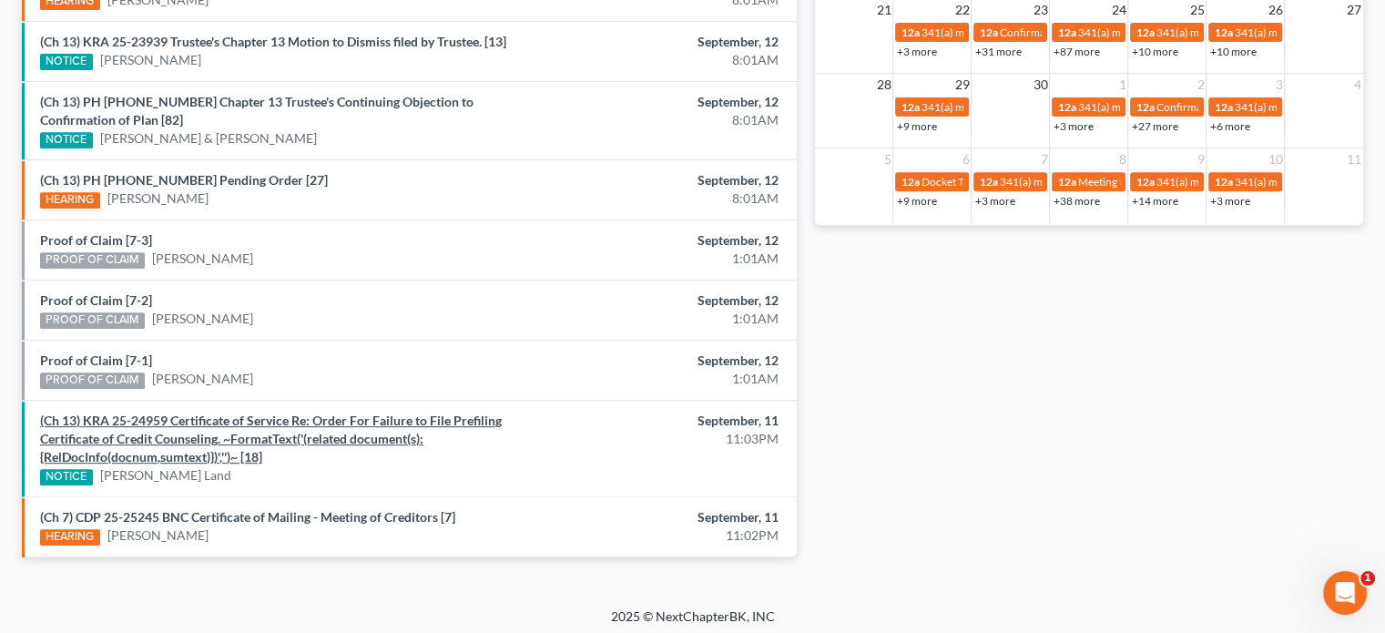
click at [235, 418] on link "(Ch 13) KRA 25-24959 Certificate of Service Re: Order For Failure to File Prefi…" at bounding box center [271, 439] width 462 height 52
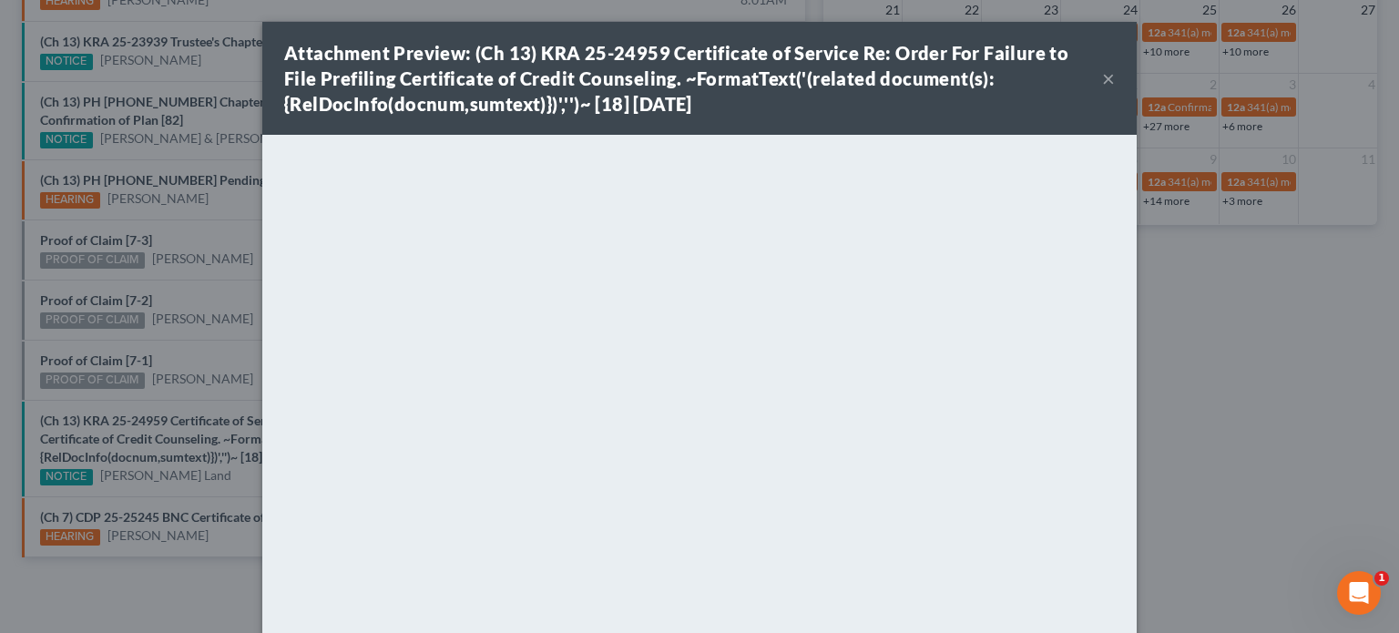
click at [135, 469] on div "Attachment Preview: (Ch 13) KRA 25-24959 Certificate of Service Re: Order For F…" at bounding box center [699, 316] width 1399 height 633
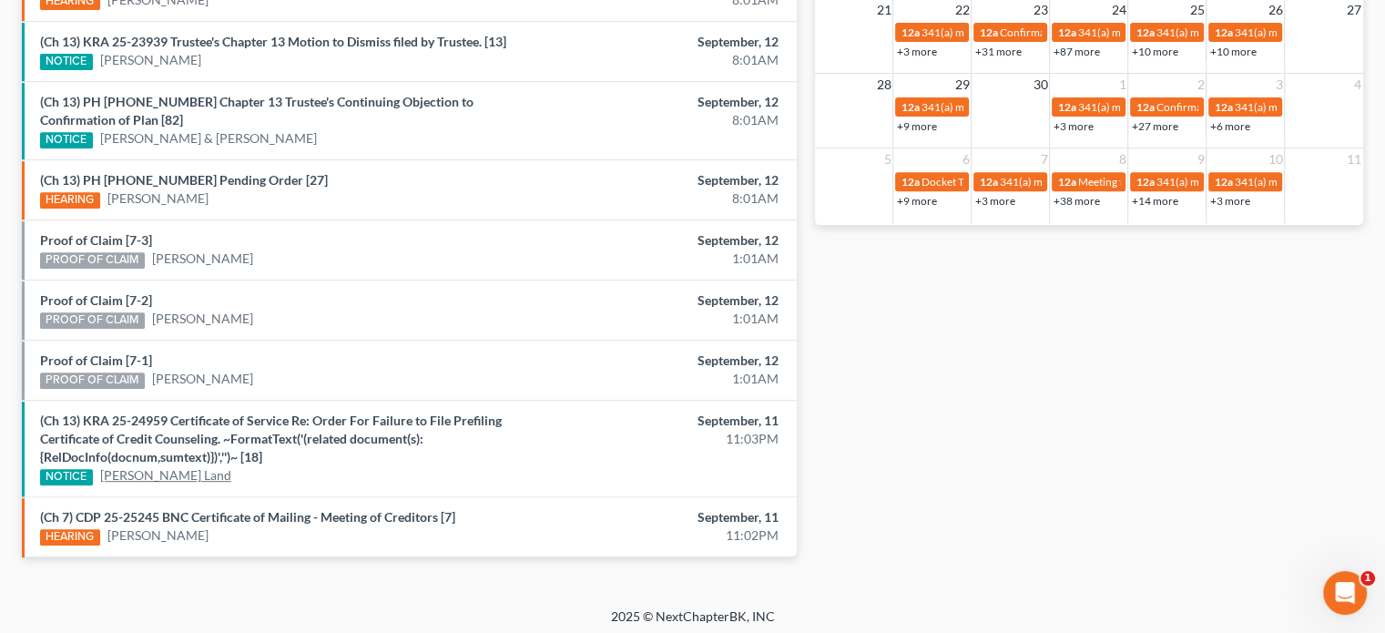
click at [135, 469] on link "[PERSON_NAME] Land" at bounding box center [165, 475] width 131 height 18
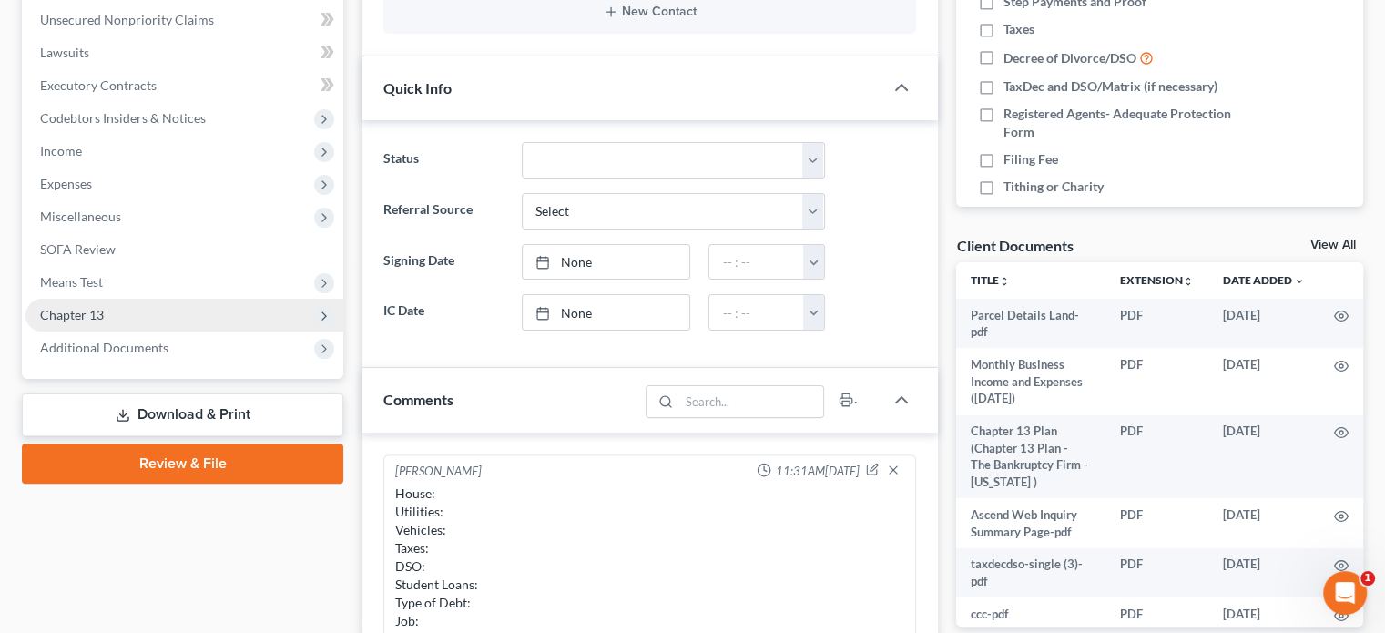
scroll to position [446, 0]
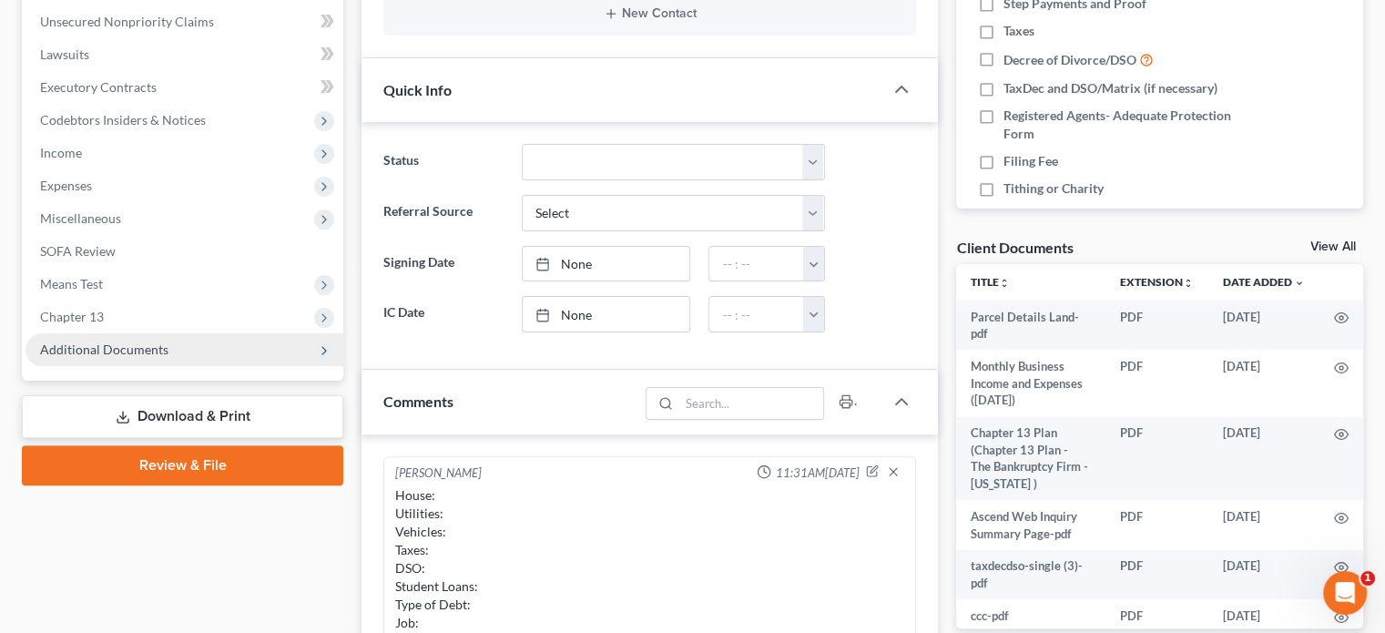
click at [113, 352] on span "Additional Documents" at bounding box center [104, 349] width 128 height 15
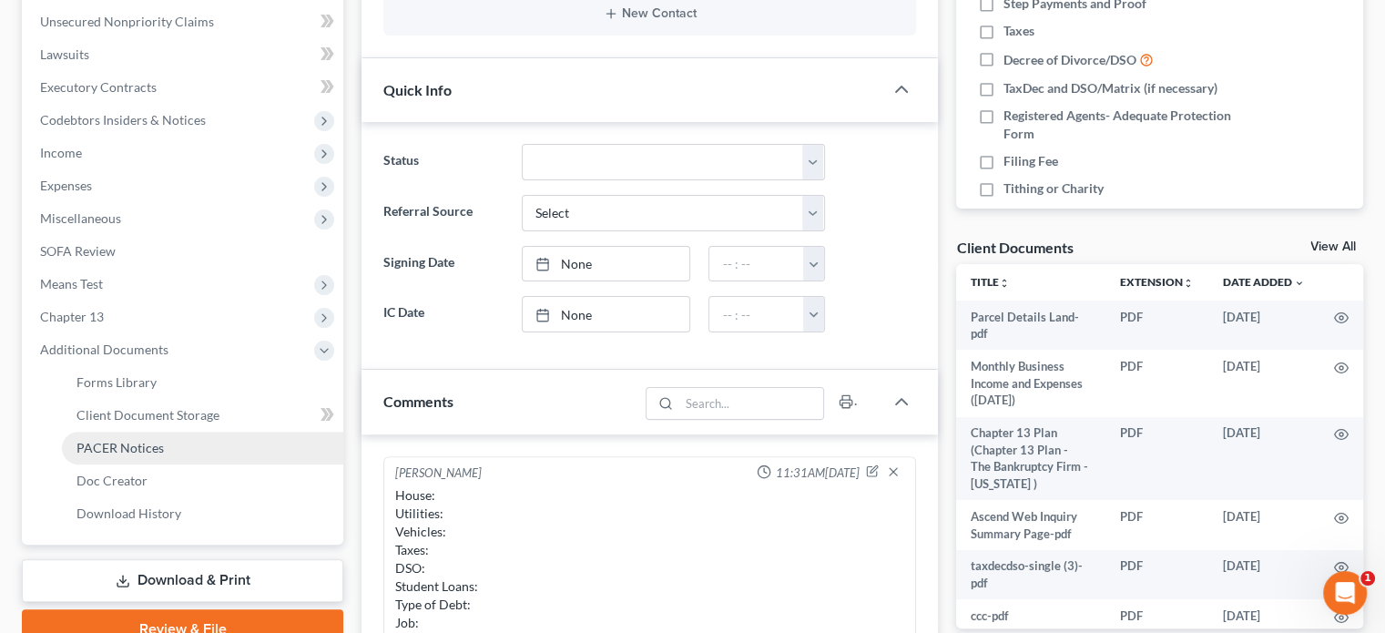
click at [119, 444] on span "PACER Notices" at bounding box center [120, 447] width 87 height 15
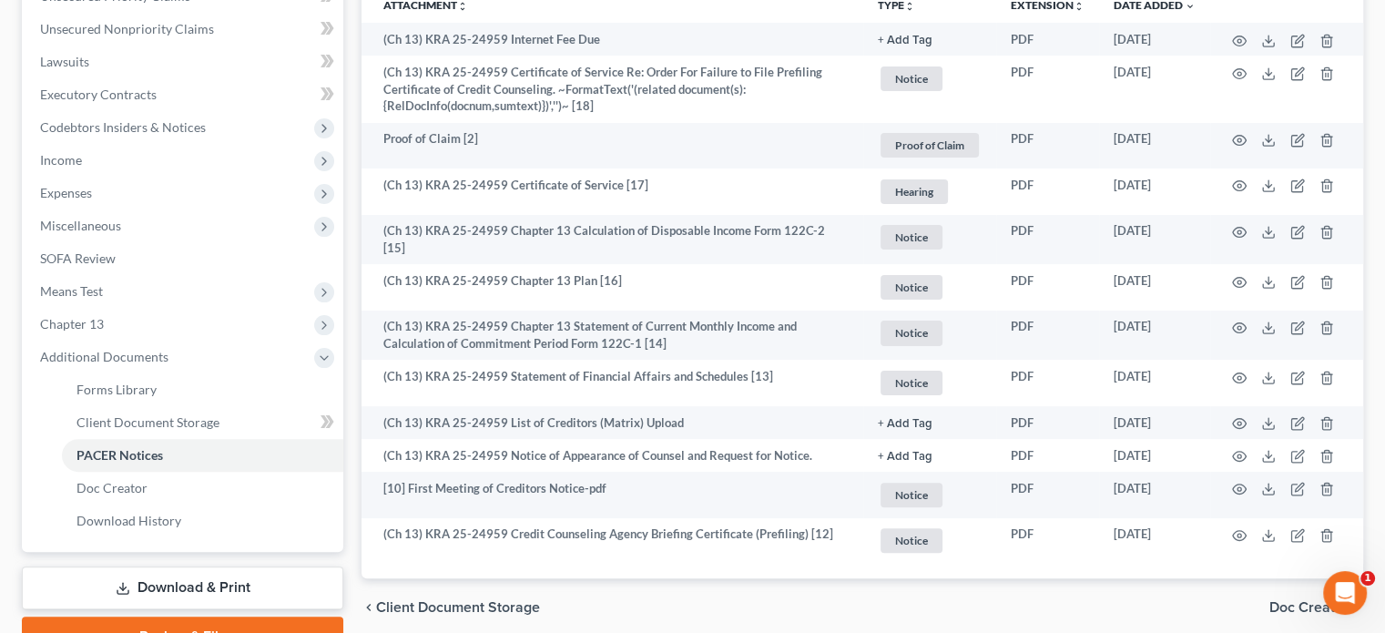
scroll to position [440, 0]
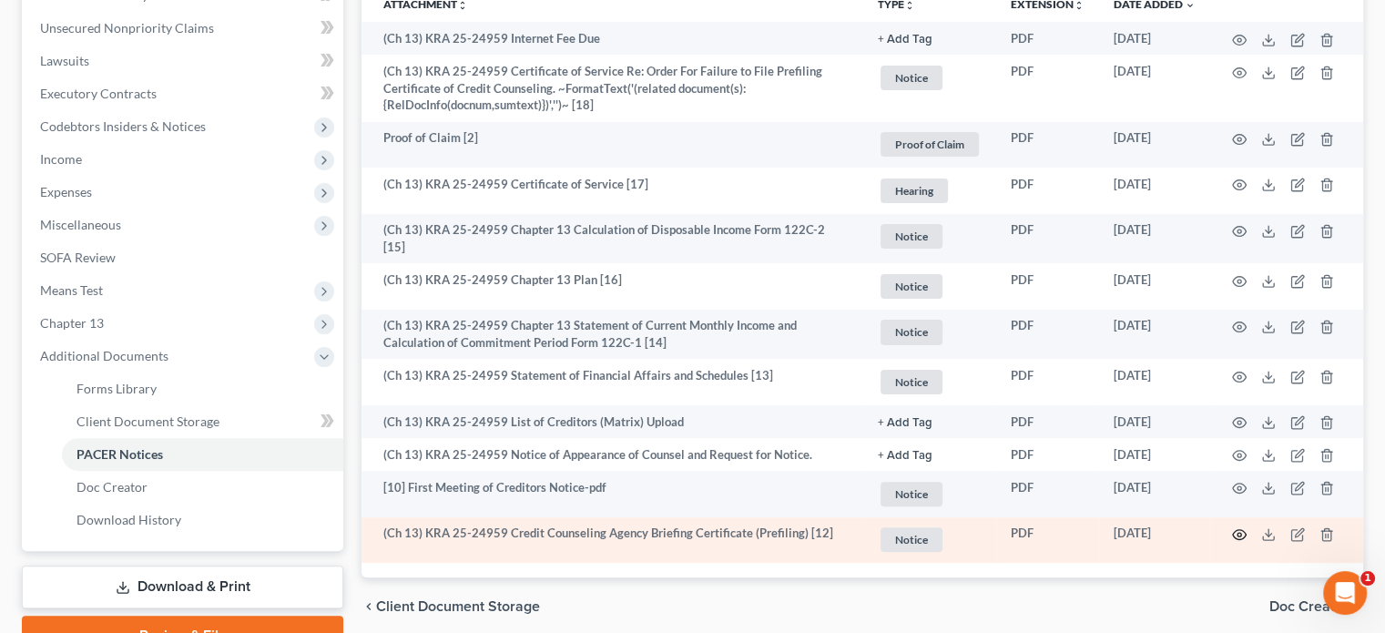
click at [1241, 530] on icon "button" at bounding box center [1240, 535] width 14 height 10
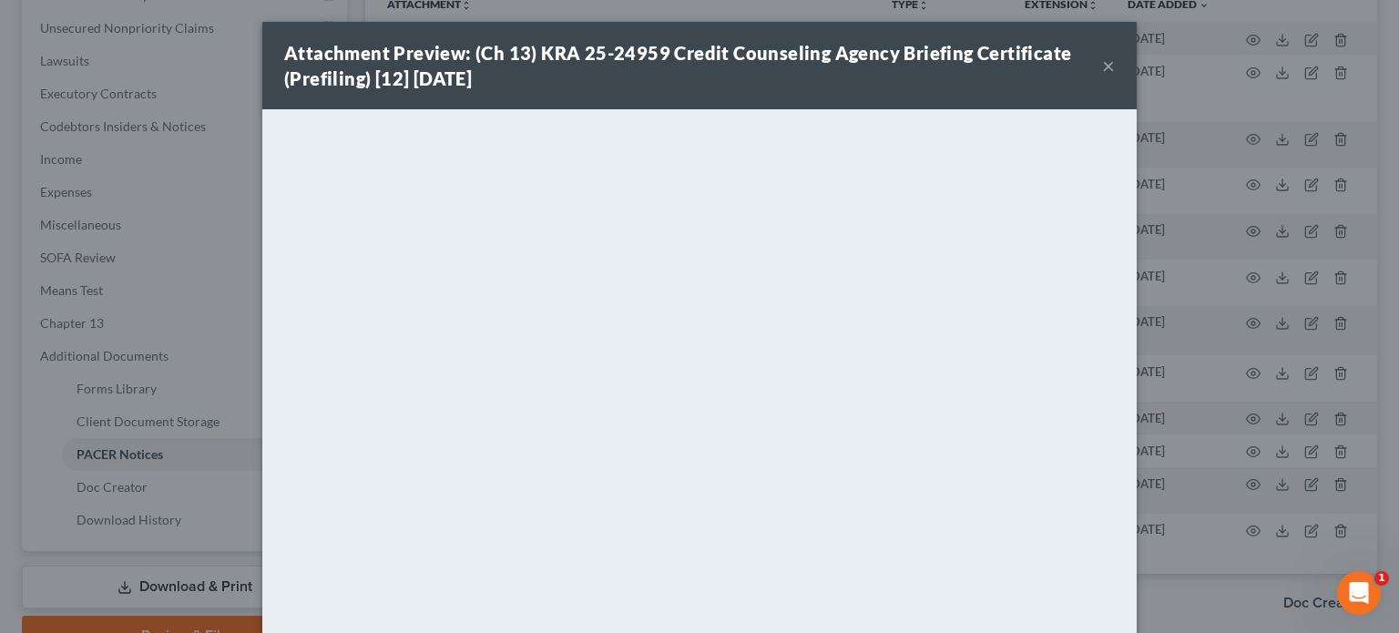
click at [1102, 63] on button "×" at bounding box center [1108, 66] width 13 height 22
